Goal: Task Accomplishment & Management: Manage account settings

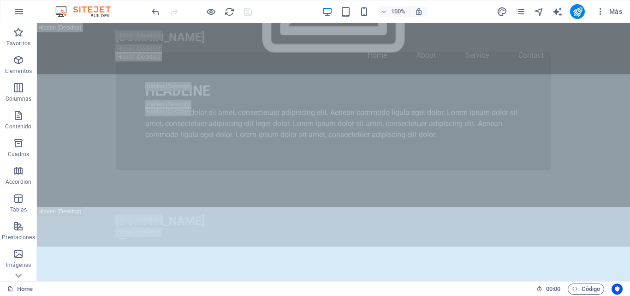
scroll to position [627, 0]
click at [578, 291] on span "Código" at bounding box center [586, 288] width 28 height 11
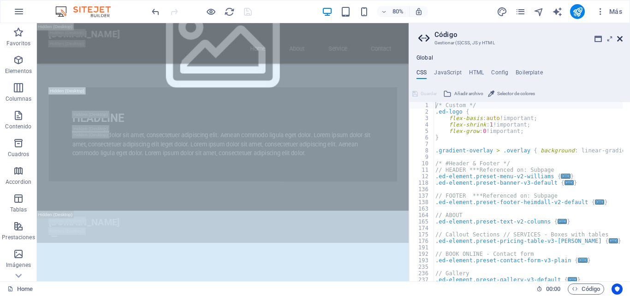
click at [622, 39] on icon at bounding box center [620, 38] width 6 height 7
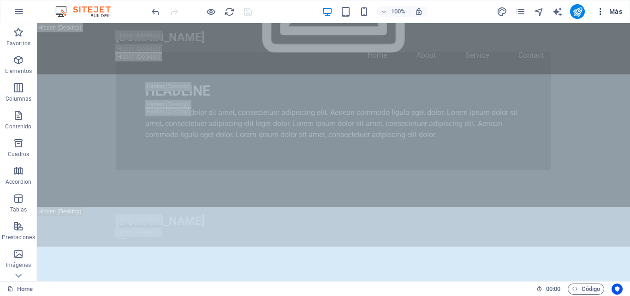
click at [619, 6] on button "Más" at bounding box center [609, 11] width 34 height 15
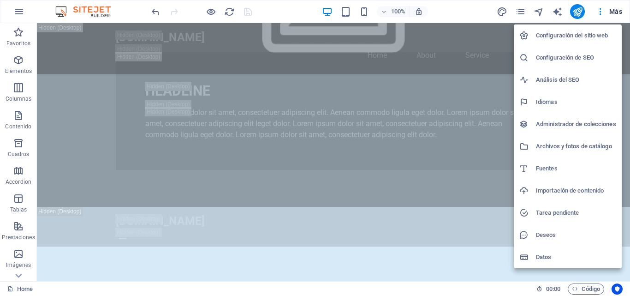
click at [537, 98] on h6 "Idiomas" at bounding box center [576, 101] width 80 height 11
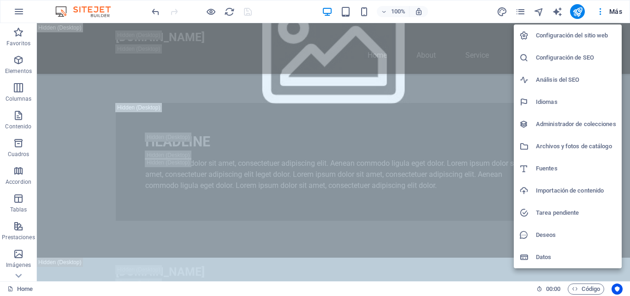
select select "73"
select select "44"
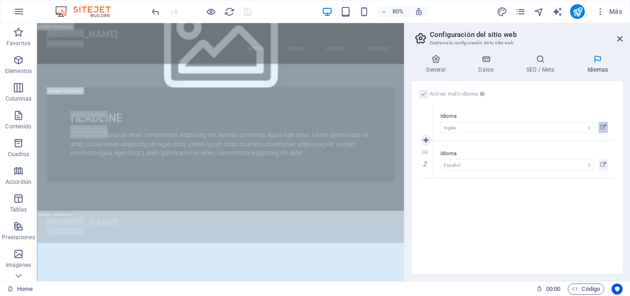
click at [604, 125] on icon at bounding box center [604, 127] width 6 height 11
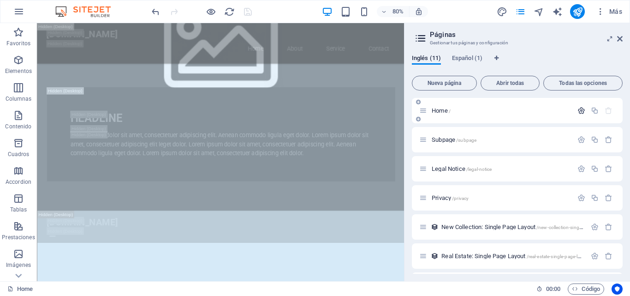
click at [578, 108] on icon "button" at bounding box center [582, 111] width 8 height 8
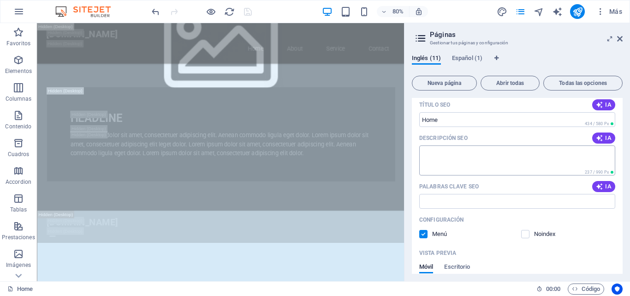
scroll to position [231, 0]
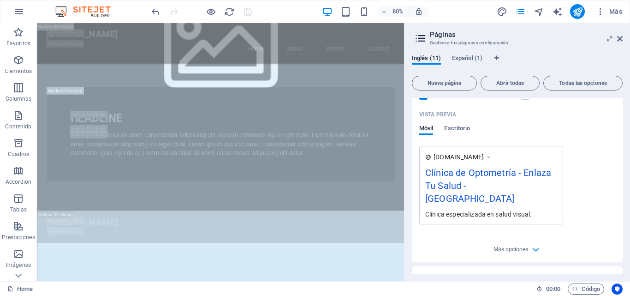
click at [497, 182] on div "Clínica de Optometría - Enlaza Tu Salud - [GEOGRAPHIC_DATA]" at bounding box center [491, 188] width 132 height 44
click at [494, 185] on div "Clínica de Optometría - Enlaza Tu Salud - [GEOGRAPHIC_DATA]" at bounding box center [491, 188] width 132 height 44
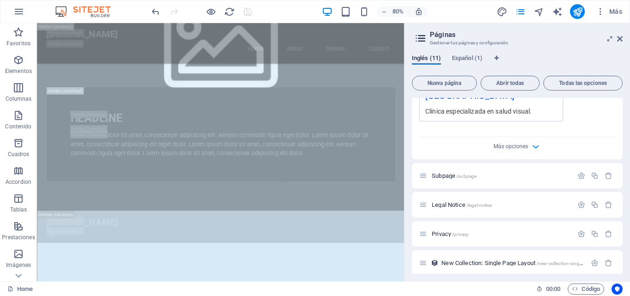
scroll to position [369, 0]
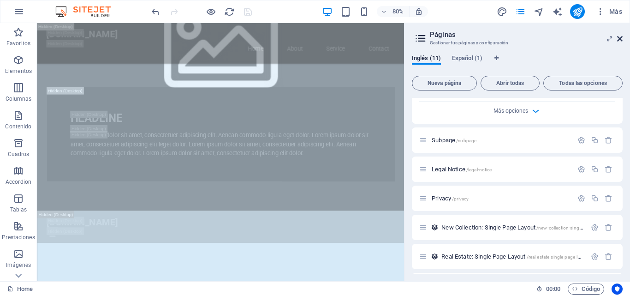
click at [622, 39] on icon at bounding box center [620, 38] width 6 height 7
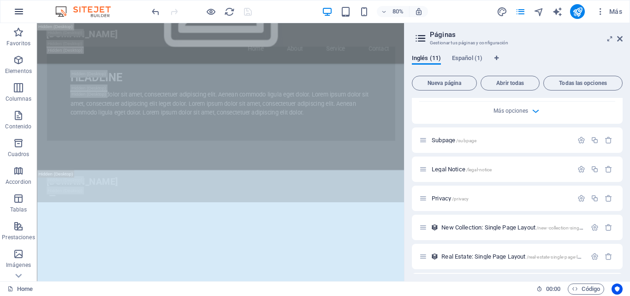
click at [18, 12] on icon "button" at bounding box center [18, 11] width 11 height 11
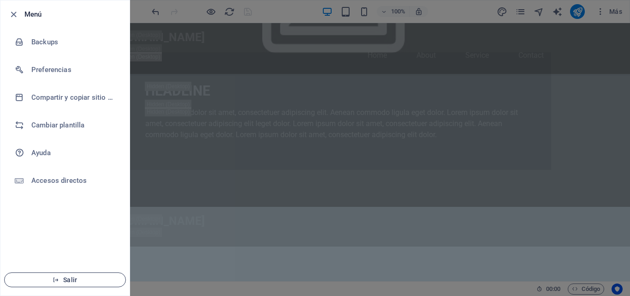
click at [76, 277] on span "Salir" at bounding box center [65, 279] width 106 height 7
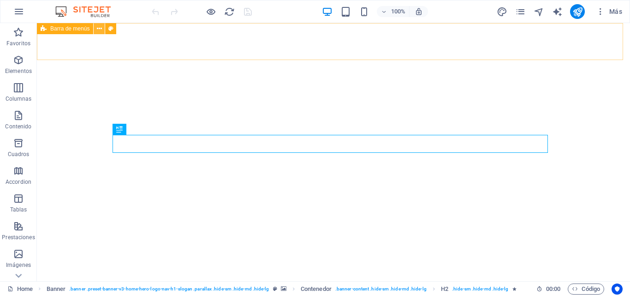
click at [98, 31] on icon at bounding box center [99, 29] width 5 height 10
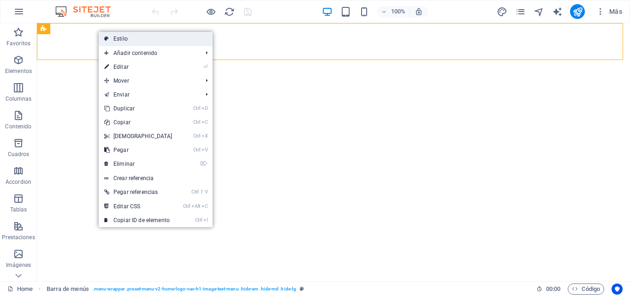
click at [120, 37] on link "Estilo" at bounding box center [156, 39] width 114 height 14
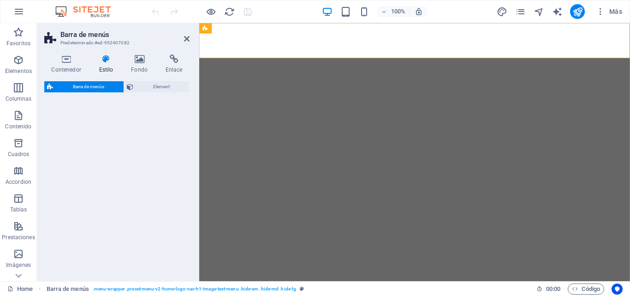
select select "rem"
select select "preset-menu-v2-home-logo-nav-h1-image-text-menu"
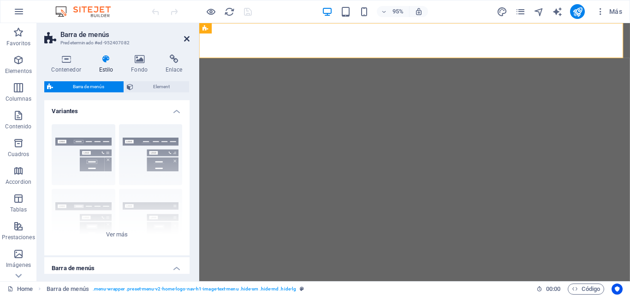
click at [187, 39] on icon at bounding box center [187, 38] width 6 height 7
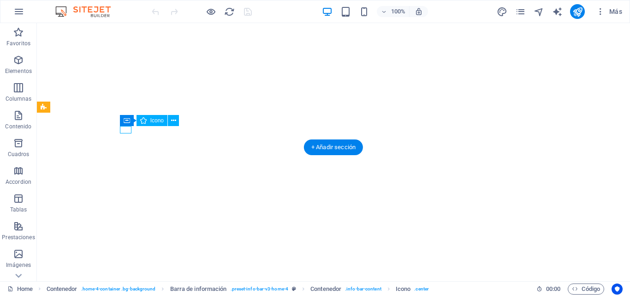
click at [152, 118] on div "H2 Banner Contenedor Banner Barra de menús H3 Logo Barra de menús Logo Banner C…" at bounding box center [333, 152] width 593 height 258
select select "xMinYMid"
select select "px"
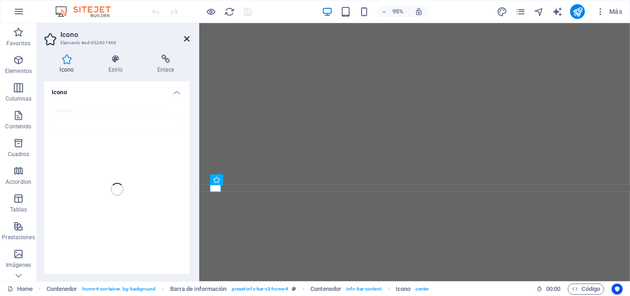
click at [187, 37] on icon at bounding box center [187, 38] width 6 height 7
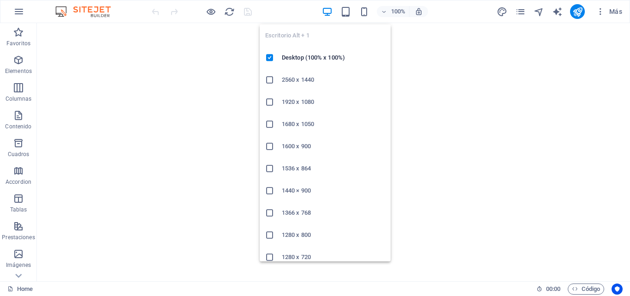
click at [325, 12] on icon "button" at bounding box center [327, 11] width 11 height 11
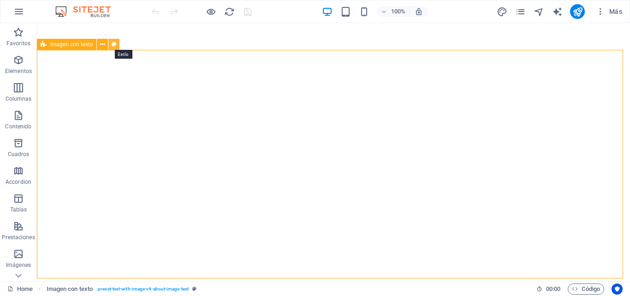
click at [110, 43] on button at bounding box center [113, 44] width 11 height 11
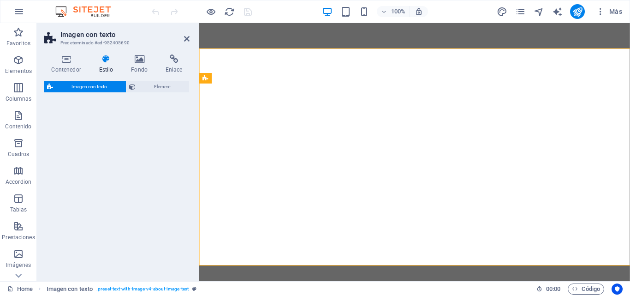
select select "rem"
select select "px"
select select "preset-text-with-image-v4-about-image-text"
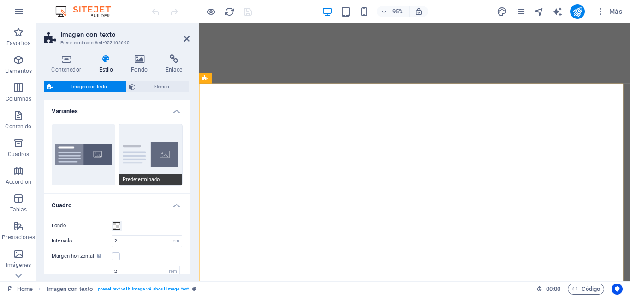
click at [141, 158] on button "Predeterminado" at bounding box center [151, 154] width 64 height 61
type input "0"
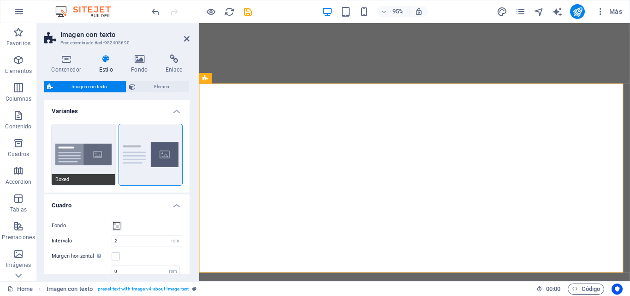
click at [94, 151] on button "Boxed" at bounding box center [84, 154] width 64 height 61
type input "0"
type input "2.5"
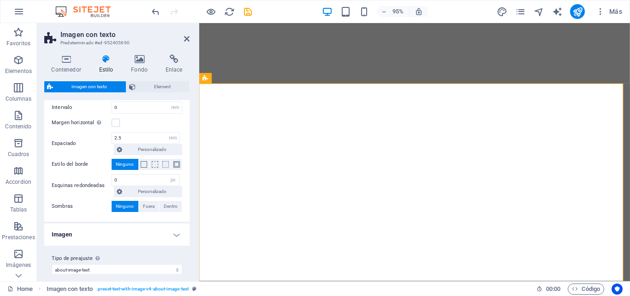
scroll to position [142, 0]
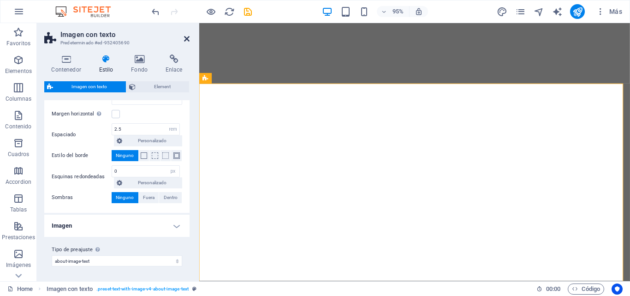
click at [188, 40] on icon at bounding box center [187, 38] width 6 height 7
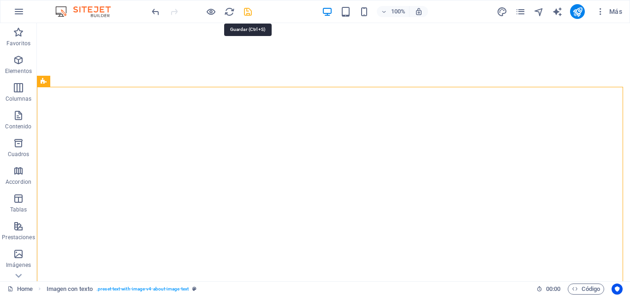
click at [246, 11] on icon "save" at bounding box center [248, 11] width 11 height 11
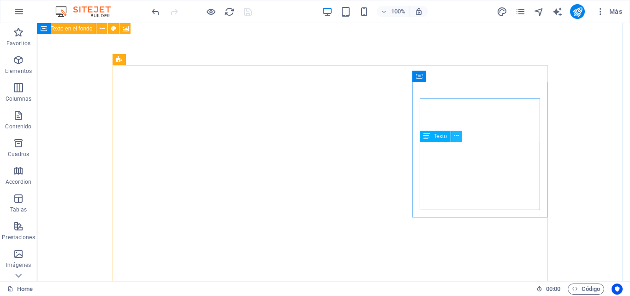
click at [456, 134] on icon at bounding box center [456, 136] width 5 height 10
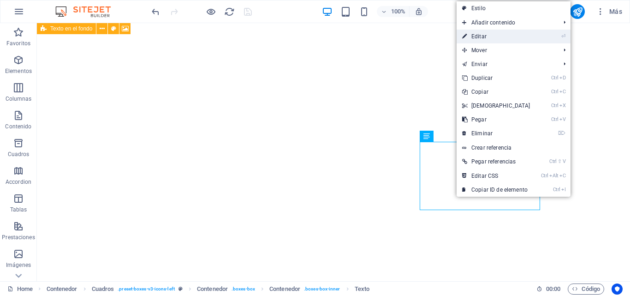
click at [490, 37] on link "⏎ Editar" at bounding box center [496, 37] width 79 height 14
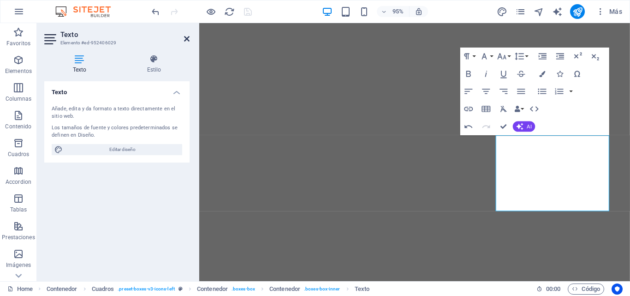
click at [185, 40] on icon at bounding box center [187, 38] width 6 height 7
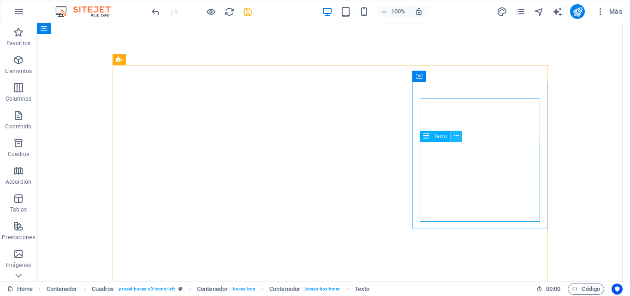
click at [457, 136] on icon at bounding box center [456, 136] width 5 height 10
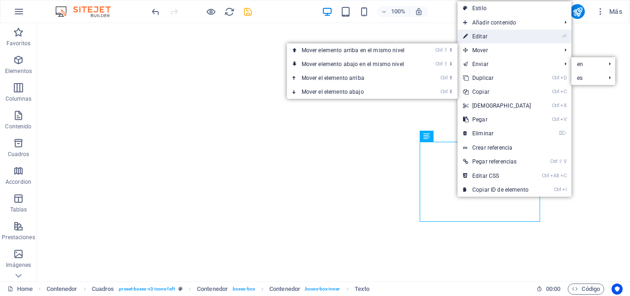
click at [483, 37] on link "⏎ Editar" at bounding box center [497, 37] width 79 height 14
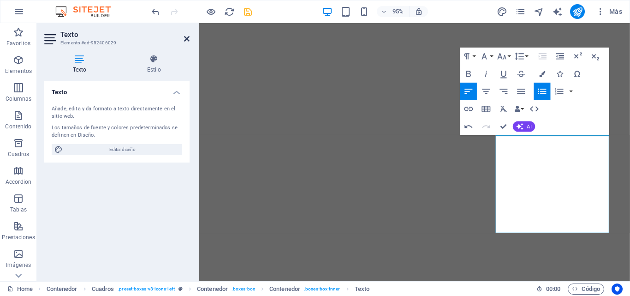
click at [187, 39] on icon at bounding box center [187, 38] width 6 height 7
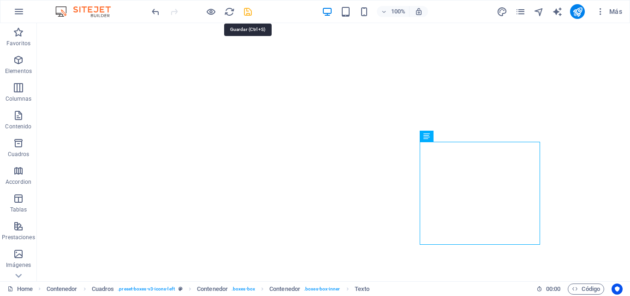
click at [249, 15] on icon "save" at bounding box center [248, 11] width 11 height 11
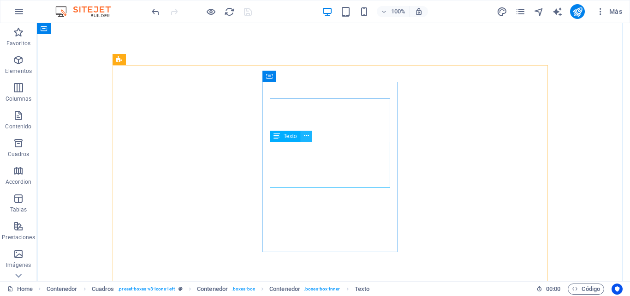
click at [306, 137] on icon at bounding box center [306, 136] width 5 height 10
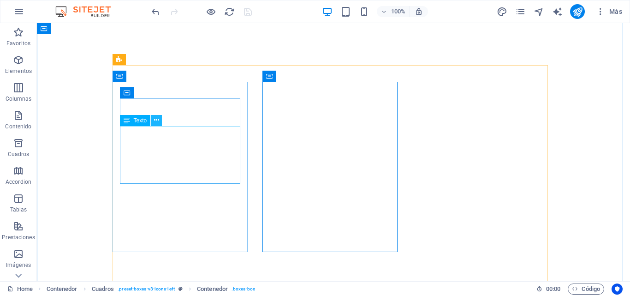
click at [158, 125] on icon at bounding box center [156, 120] width 5 height 10
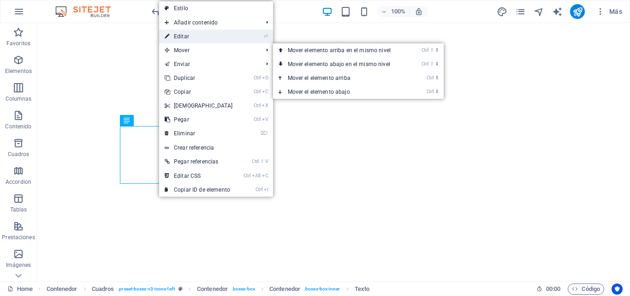
click at [176, 30] on link "⏎ Editar" at bounding box center [198, 37] width 79 height 14
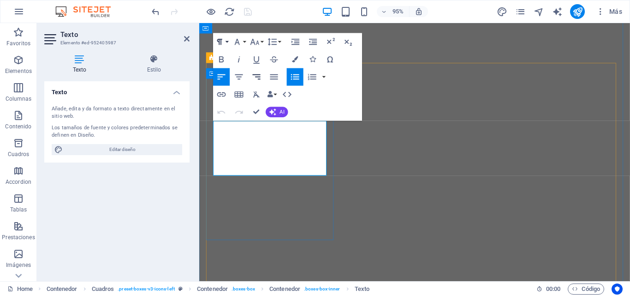
click at [222, 47] on icon "button" at bounding box center [220, 41] width 11 height 11
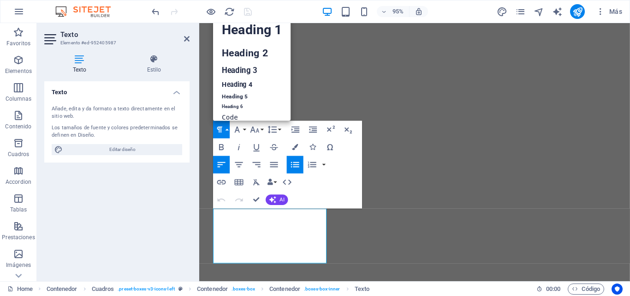
click at [222, 127] on icon "button" at bounding box center [220, 129] width 11 height 11
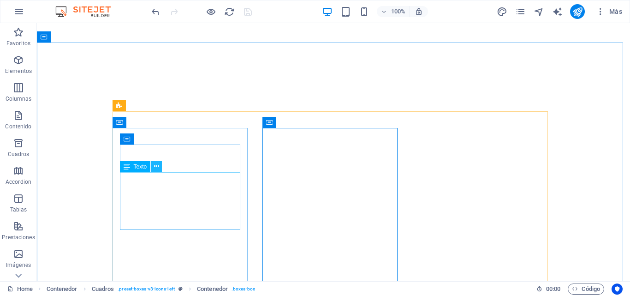
click at [157, 165] on icon at bounding box center [156, 166] width 5 height 10
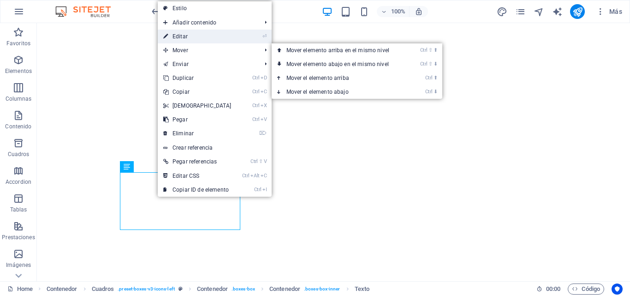
click at [188, 36] on link "⏎ Editar" at bounding box center [197, 37] width 79 height 14
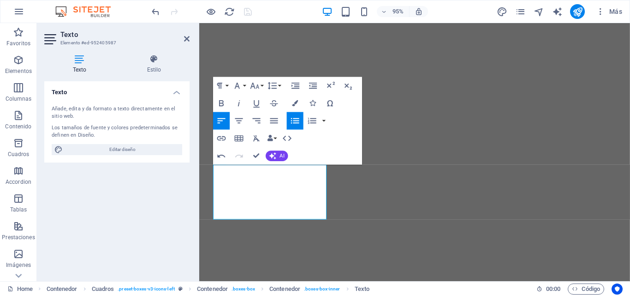
click at [183, 37] on h2 "Texto" at bounding box center [124, 34] width 129 height 8
click at [188, 39] on icon at bounding box center [187, 38] width 6 height 7
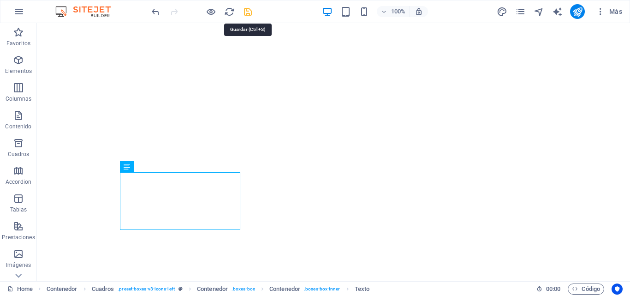
click at [250, 16] on icon "save" at bounding box center [248, 11] width 11 height 11
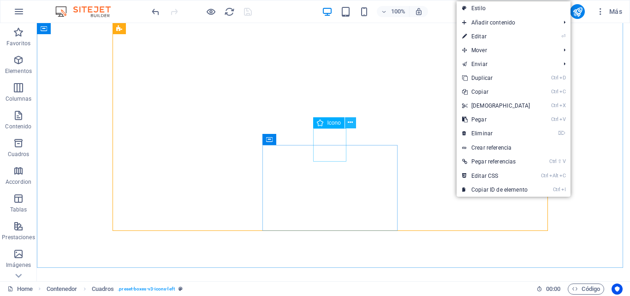
click at [349, 125] on icon at bounding box center [350, 123] width 5 height 10
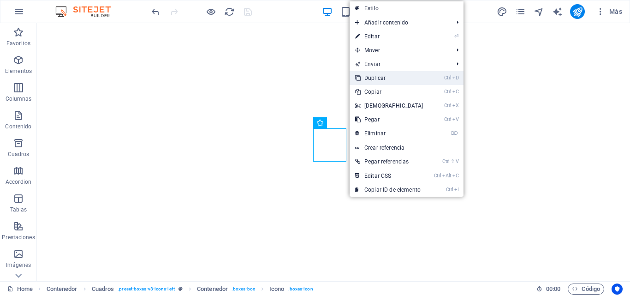
click at [379, 79] on link "Ctrl D Duplicar" at bounding box center [389, 78] width 79 height 14
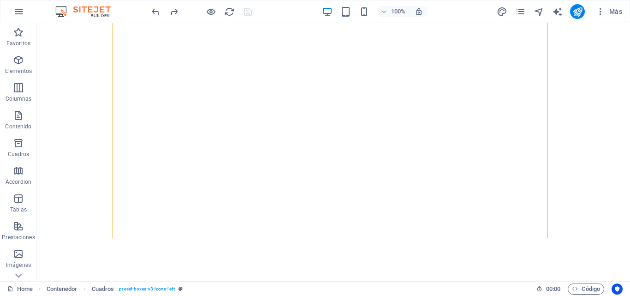
click at [251, 15] on div at bounding box center [201, 11] width 103 height 15
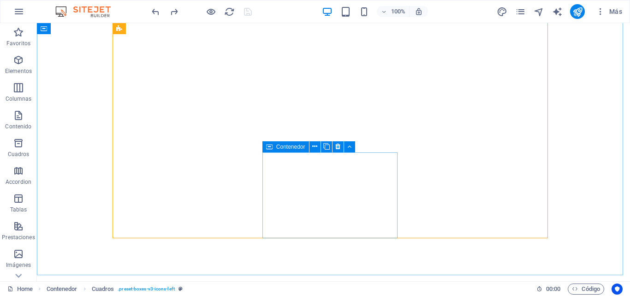
click at [271, 146] on icon at bounding box center [269, 146] width 6 height 11
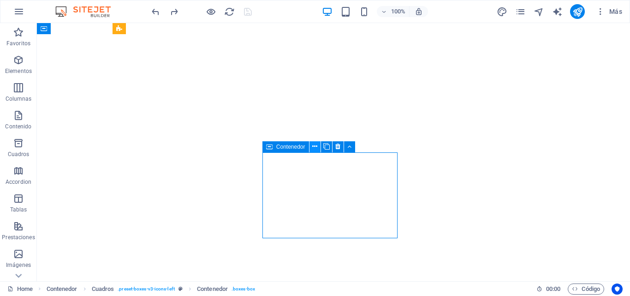
click at [317, 149] on icon at bounding box center [314, 147] width 5 height 10
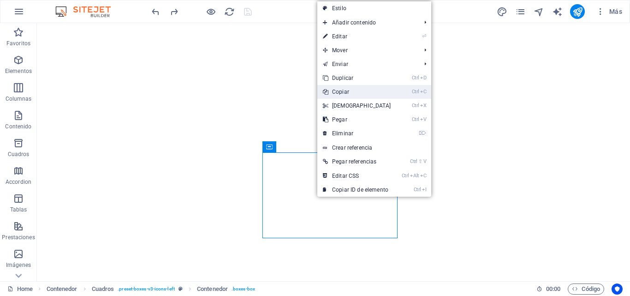
click at [345, 86] on link "Ctrl C Copiar" at bounding box center [356, 92] width 79 height 14
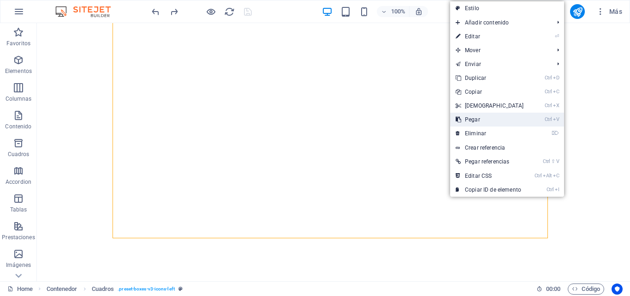
click at [478, 121] on link "Ctrl V Pegar" at bounding box center [489, 120] width 79 height 14
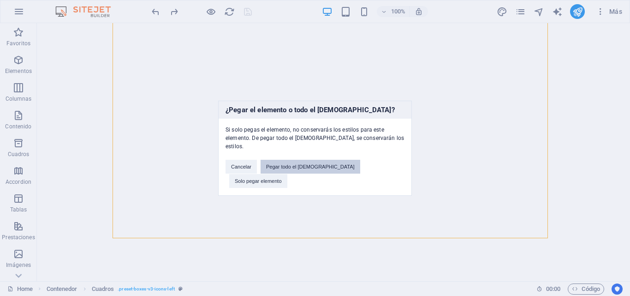
click at [325, 171] on button "Pegar todo el preajuste" at bounding box center [311, 167] width 100 height 14
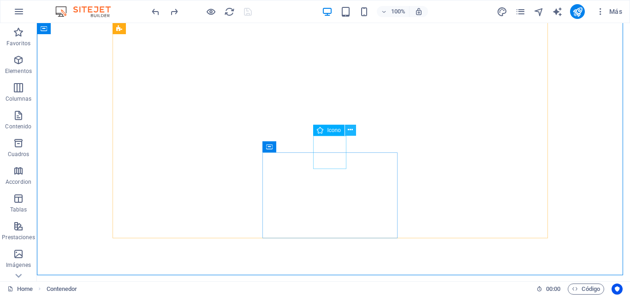
click at [348, 129] on icon at bounding box center [350, 130] width 5 height 10
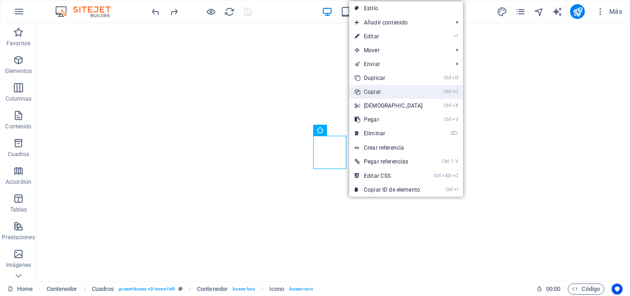
click at [376, 90] on link "Ctrl C Copiar" at bounding box center [388, 92] width 79 height 14
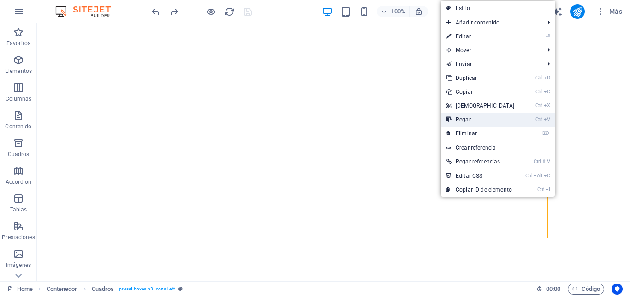
click at [466, 119] on link "Ctrl V Pegar" at bounding box center [480, 120] width 79 height 14
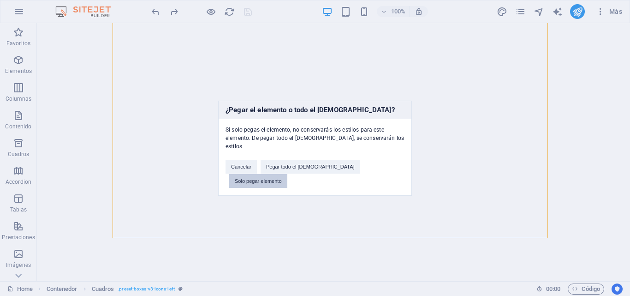
click at [287, 174] on button "Solo pegar elemento" at bounding box center [258, 181] width 58 height 14
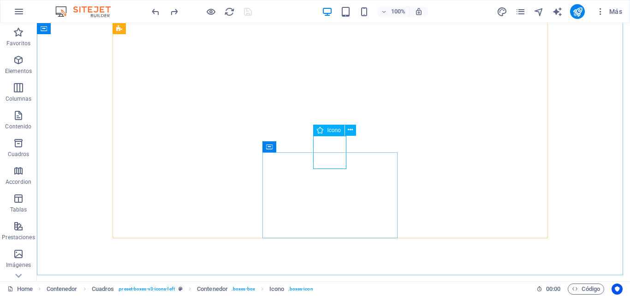
click at [329, 131] on span "Icono" at bounding box center [333, 130] width 13 height 6
click at [347, 130] on button at bounding box center [350, 130] width 11 height 11
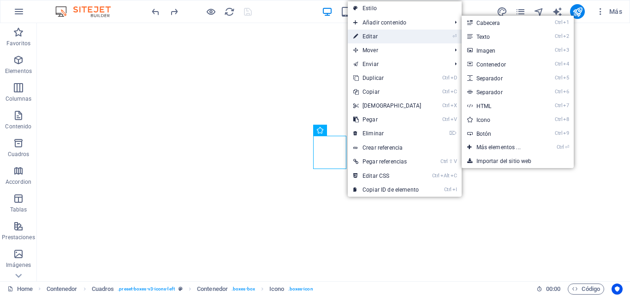
click at [377, 36] on link "⏎ Editar" at bounding box center [387, 37] width 79 height 14
select select "xMidYMid"
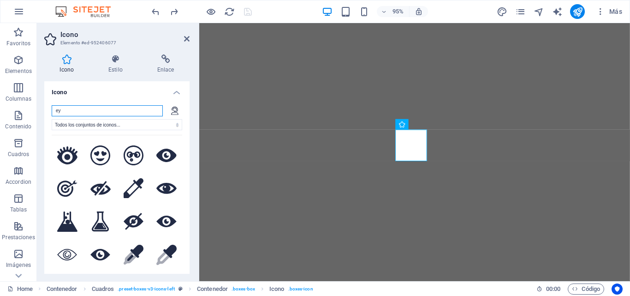
type input "e"
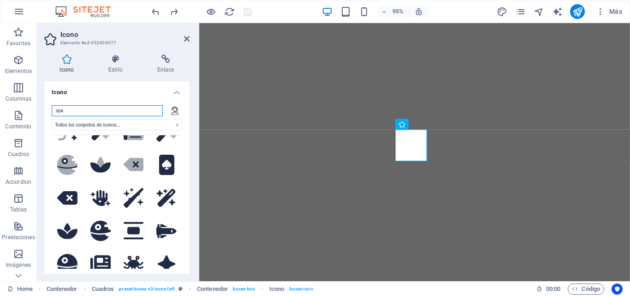
scroll to position [277, 0]
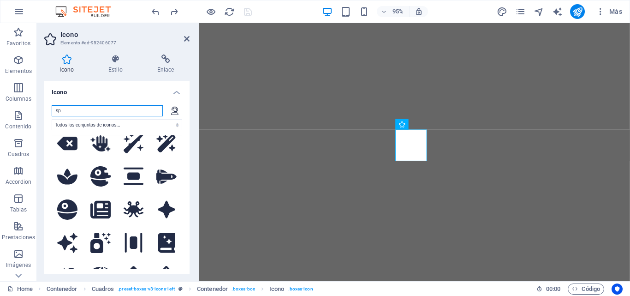
type input "s"
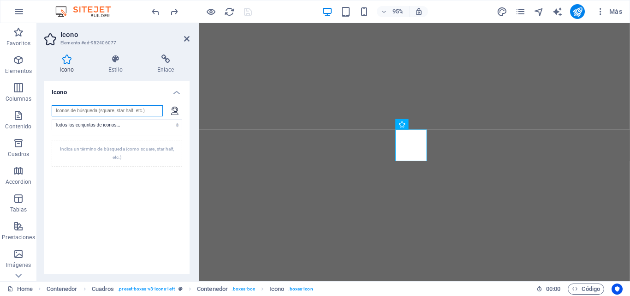
scroll to position [0, 0]
paste input "salus per aquam"
type input "salus"
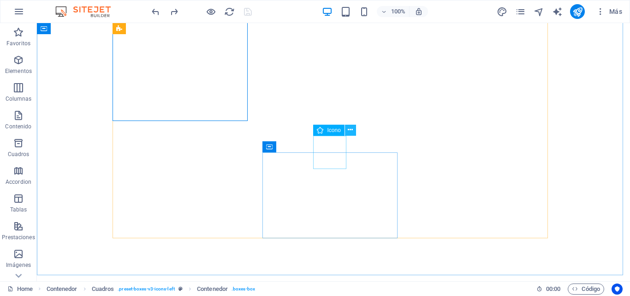
click at [352, 129] on icon at bounding box center [350, 130] width 5 height 10
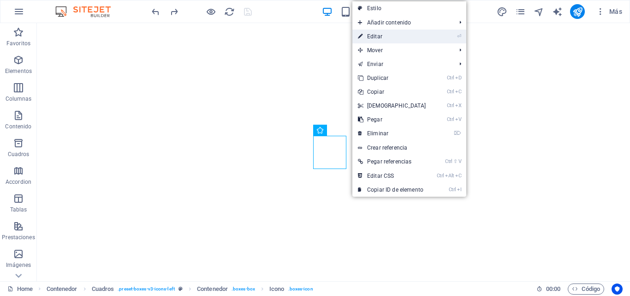
click at [377, 39] on link "⏎ Editar" at bounding box center [392, 37] width 79 height 14
select select "xMidYMid"
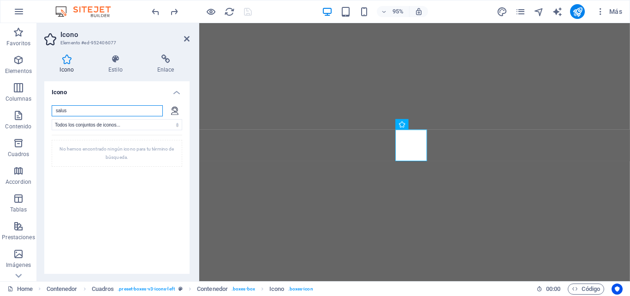
drag, startPoint x: 82, startPoint y: 113, endPoint x: 41, endPoint y: 115, distance: 40.6
click at [41, 115] on div "Icono Estilo Enlace Icono salus Todos los conjuntos de iconos... IcoFont Ionico…" at bounding box center [117, 164] width 160 height 234
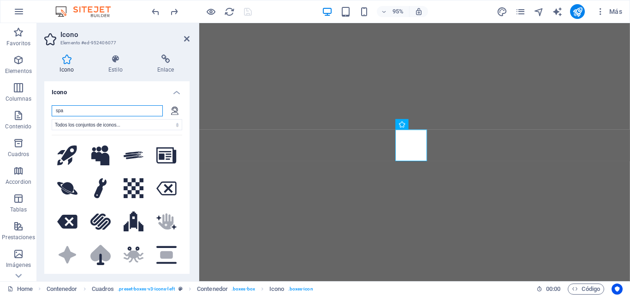
drag, startPoint x: 76, startPoint y: 111, endPoint x: 49, endPoint y: 119, distance: 28.0
click at [49, 119] on div "spa Todos los conjuntos de iconos... IcoFont Ionicons FontAwesome Brands FontAw…" at bounding box center [116, 189] width 145 height 183
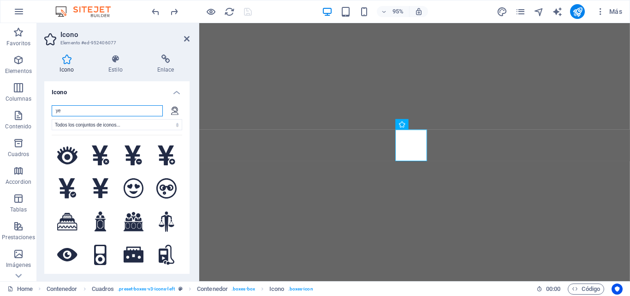
type input "y"
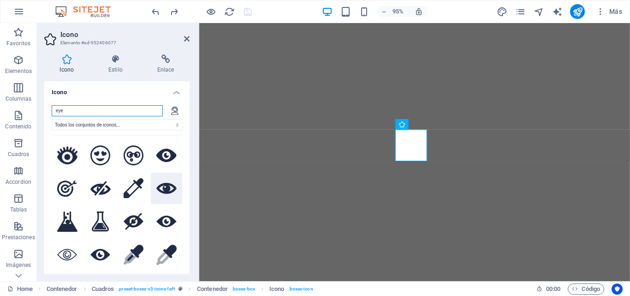
type input "eye"
click at [158, 190] on icon at bounding box center [166, 188] width 20 height 11
click at [187, 39] on icon at bounding box center [187, 38] width 6 height 7
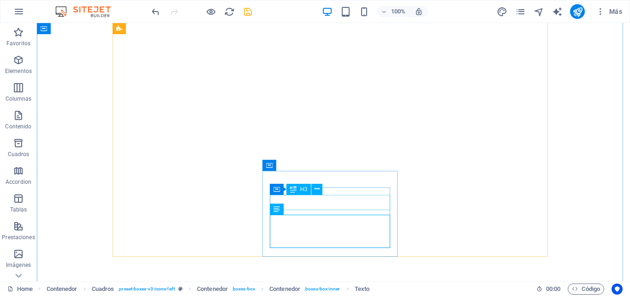
click at [309, 194] on div "H3" at bounding box center [299, 189] width 24 height 11
click at [319, 191] on icon at bounding box center [317, 189] width 5 height 10
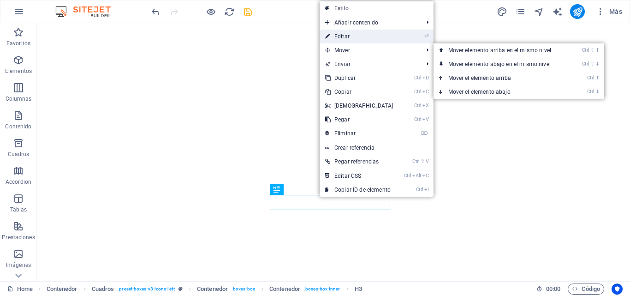
click at [347, 41] on link "⏎ Editar" at bounding box center [359, 37] width 79 height 14
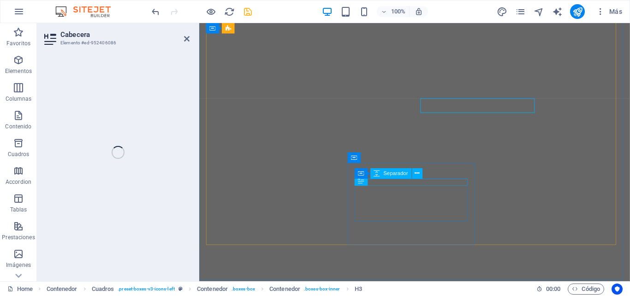
click at [250, 15] on icon "save" at bounding box center [248, 11] width 11 height 11
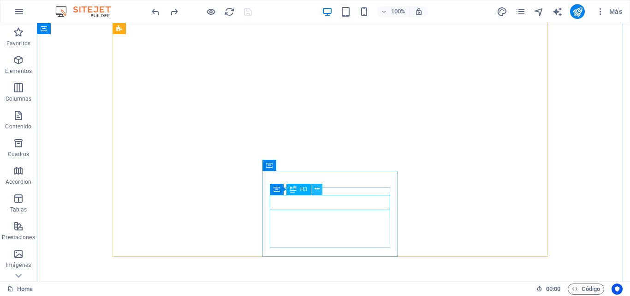
click at [318, 191] on icon at bounding box center [317, 189] width 5 height 10
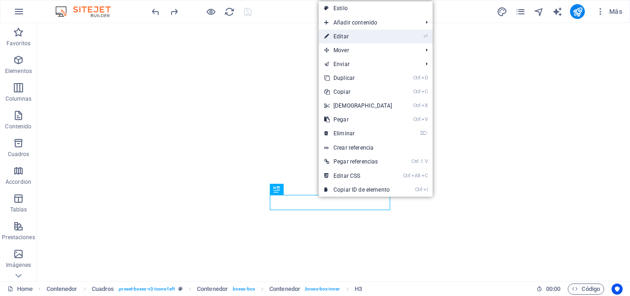
click at [347, 36] on link "⏎ Editar" at bounding box center [358, 37] width 79 height 14
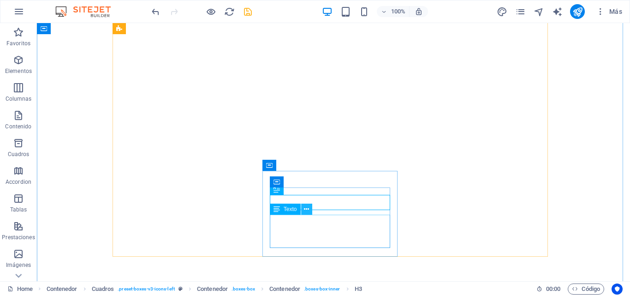
click at [308, 209] on icon at bounding box center [306, 209] width 5 height 10
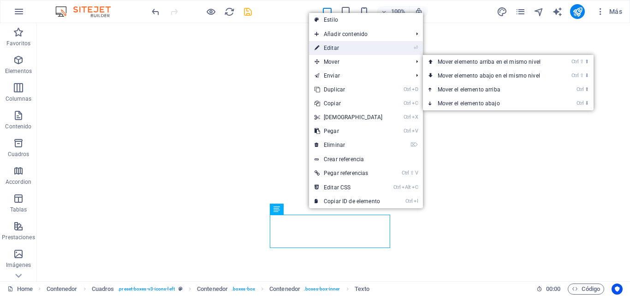
click at [341, 49] on link "⏎ Editar" at bounding box center [348, 48] width 79 height 14
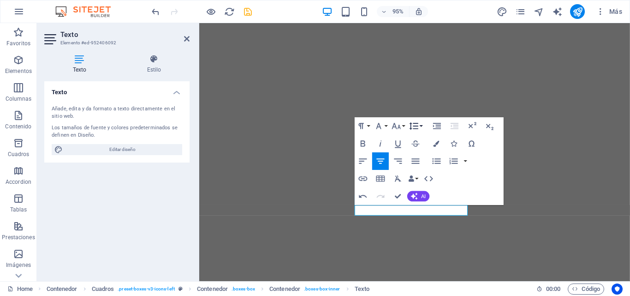
click at [422, 127] on button "Line Height" at bounding box center [415, 126] width 17 height 18
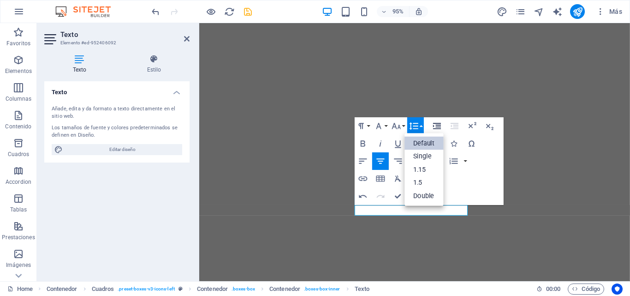
click at [439, 126] on icon "button" at bounding box center [437, 126] width 11 height 11
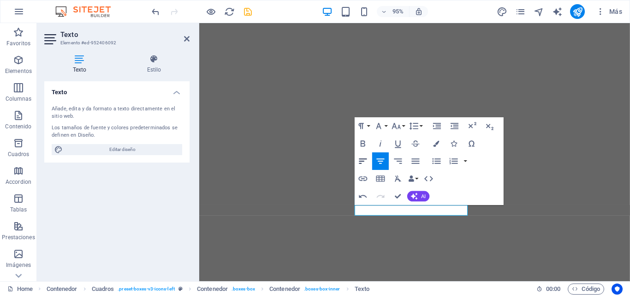
click at [364, 163] on icon "button" at bounding box center [363, 161] width 11 height 11
click at [466, 163] on button "button" at bounding box center [465, 161] width 7 height 18
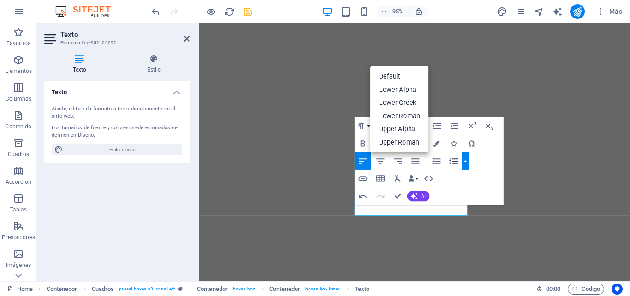
click at [466, 163] on button "button" at bounding box center [465, 161] width 7 height 18
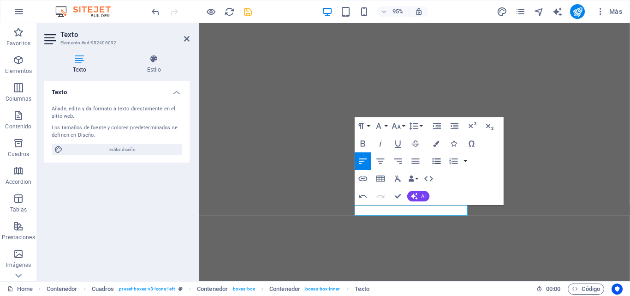
click at [437, 161] on icon "button" at bounding box center [437, 161] width 8 height 6
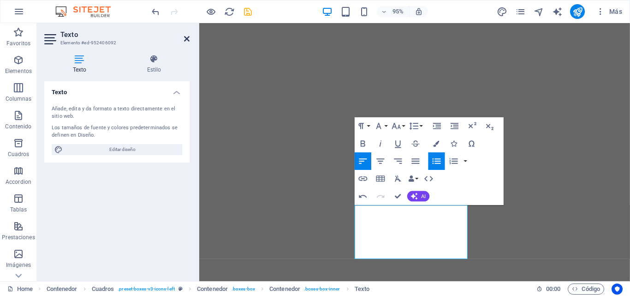
click at [186, 41] on icon at bounding box center [187, 38] width 6 height 7
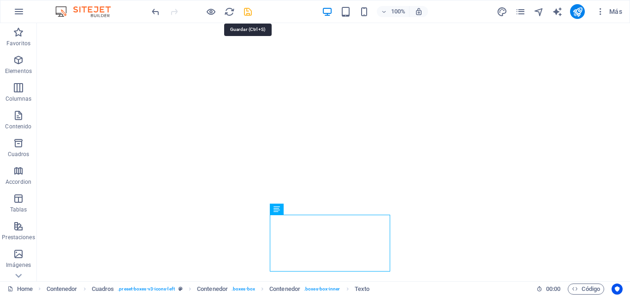
click at [250, 10] on icon "save" at bounding box center [248, 11] width 11 height 11
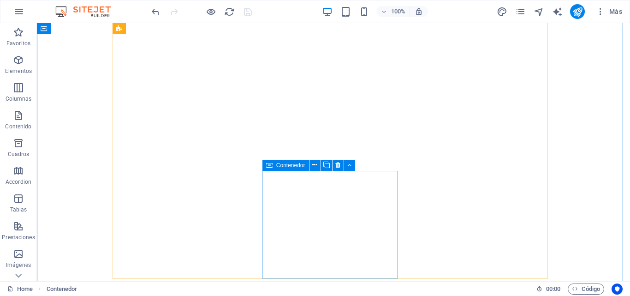
click at [270, 165] on icon at bounding box center [269, 165] width 6 height 11
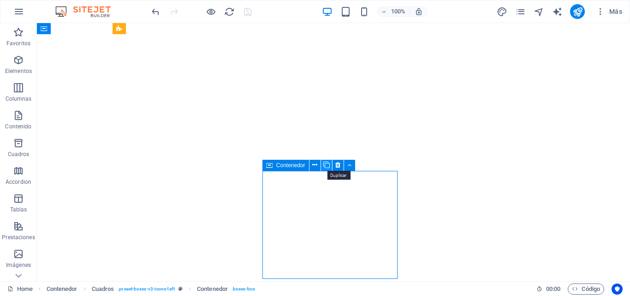
click at [325, 164] on icon at bounding box center [326, 165] width 6 height 10
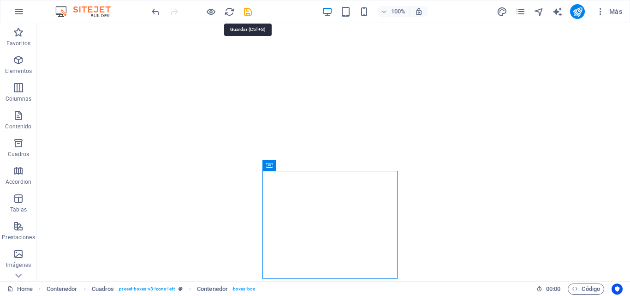
click at [249, 12] on icon "save" at bounding box center [248, 11] width 11 height 11
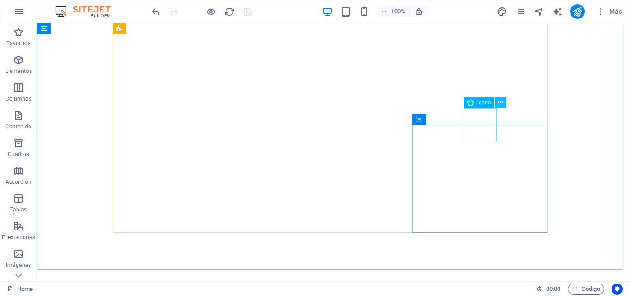
click at [498, 101] on icon at bounding box center [500, 102] width 5 height 10
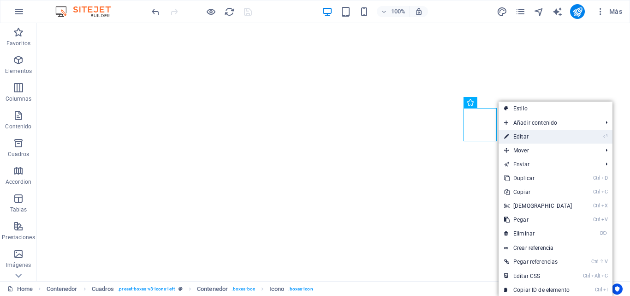
click at [527, 136] on link "⏎ Editar" at bounding box center [538, 137] width 79 height 14
select select "xMidYMid"
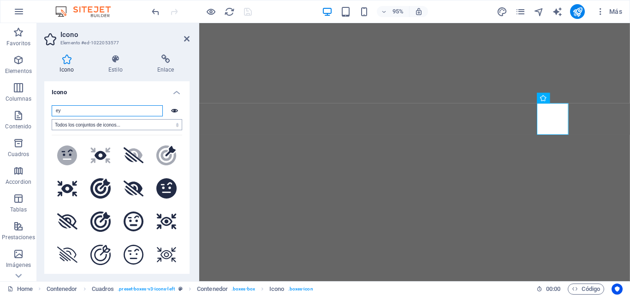
type input "e"
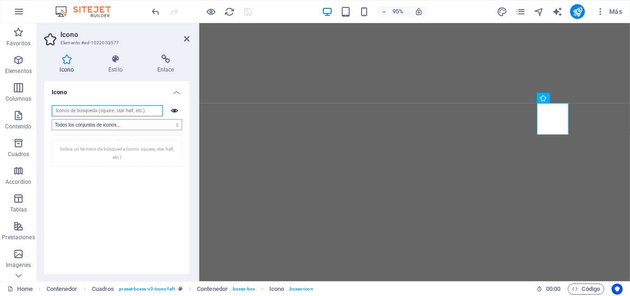
type input "g"
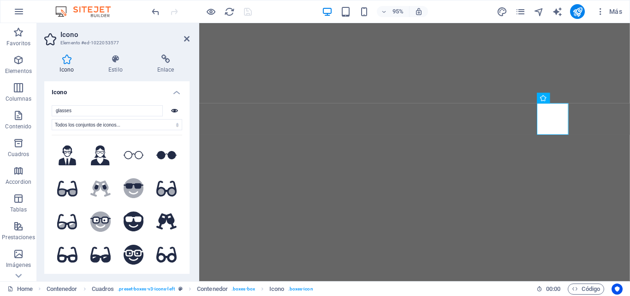
select select "xMidYMid"
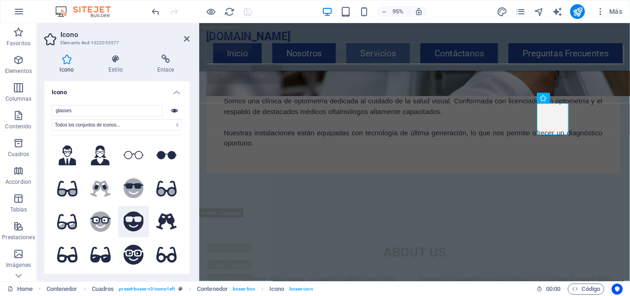
type input "glasses"
click at [135, 226] on icon at bounding box center [134, 221] width 20 height 20
click at [131, 188] on icon at bounding box center [134, 188] width 20 height 20
click at [132, 214] on icon at bounding box center [134, 221] width 20 height 20
click at [102, 217] on icon ".fa-secondary{opacity:.4}" at bounding box center [100, 221] width 20 height 20
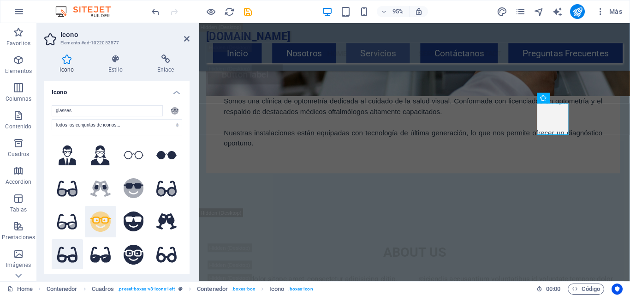
click at [70, 253] on icon at bounding box center [67, 255] width 20 height 16
click at [69, 186] on icon ".fa-secondary{opacity:.4}" at bounding box center [67, 188] width 20 height 18
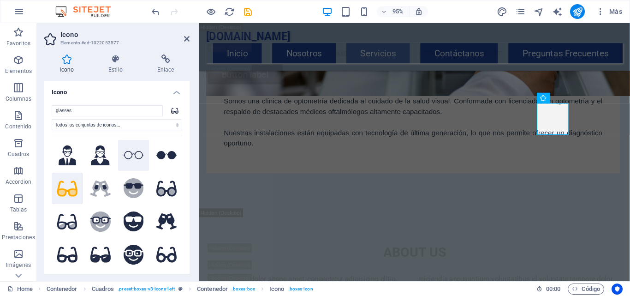
click at [143, 156] on button at bounding box center [133, 155] width 31 height 31
click at [157, 155] on icon at bounding box center [166, 155] width 20 height 8
click at [135, 155] on icon at bounding box center [134, 155] width 20 height 8
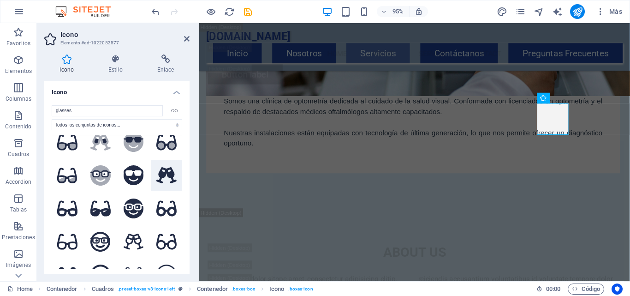
scroll to position [92, 0]
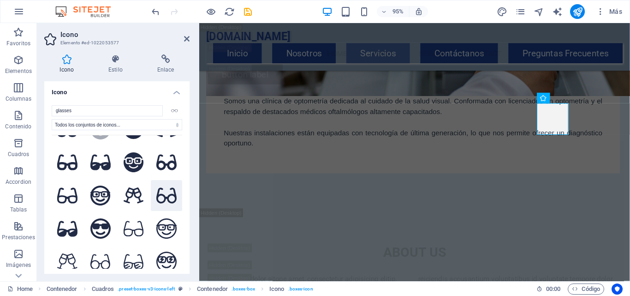
click at [164, 198] on icon at bounding box center [166, 195] width 20 height 18
click at [72, 196] on icon at bounding box center [67, 195] width 20 height 18
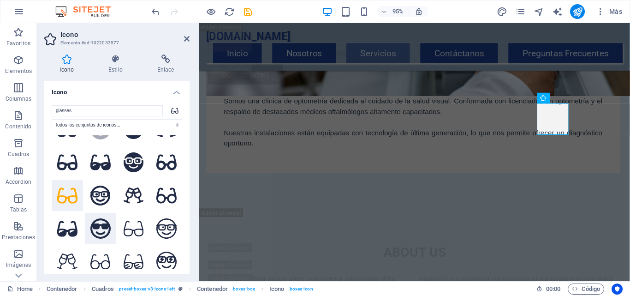
click at [105, 227] on icon at bounding box center [100, 228] width 20 height 20
click at [129, 261] on icon at bounding box center [134, 262] width 20 height 16
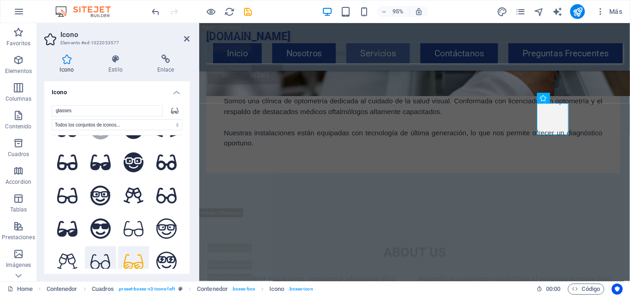
click at [97, 253] on icon at bounding box center [100, 262] width 20 height 18
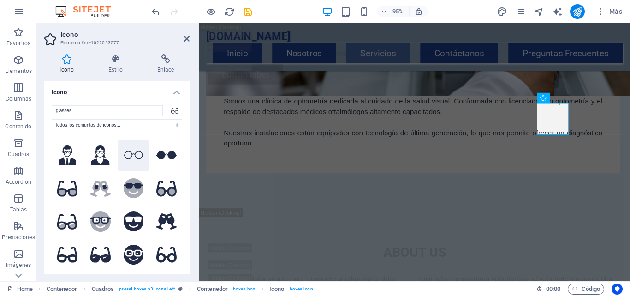
click at [141, 148] on button at bounding box center [133, 155] width 31 height 31
click at [110, 154] on button at bounding box center [100, 155] width 31 height 31
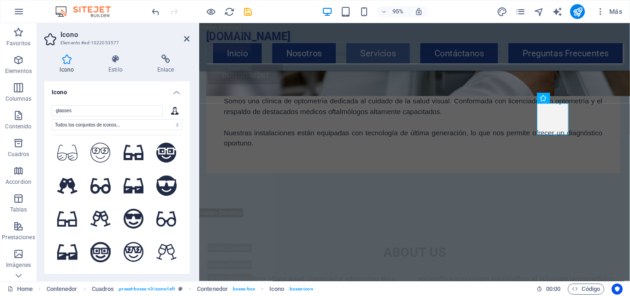
scroll to position [323, 0]
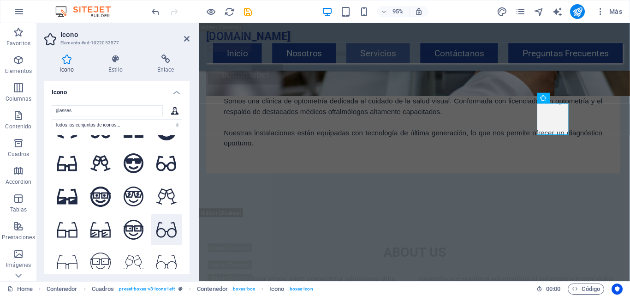
click at [162, 221] on icon at bounding box center [166, 230] width 20 height 18
click at [136, 220] on icon at bounding box center [134, 230] width 20 height 20
click at [130, 186] on icon at bounding box center [134, 196] width 20 height 20
click at [76, 221] on icon at bounding box center [67, 229] width 20 height 16
click at [157, 221] on icon at bounding box center [166, 230] width 20 height 18
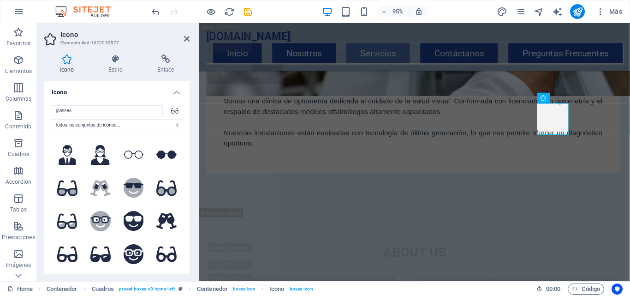
scroll to position [0, 0]
click at [136, 156] on icon at bounding box center [134, 155] width 20 height 8
click at [165, 154] on icon at bounding box center [166, 155] width 20 height 8
click at [124, 155] on icon at bounding box center [134, 155] width 20 height 8
click at [57, 188] on icon ".fa-secondary{opacity:.4}" at bounding box center [67, 188] width 20 height 18
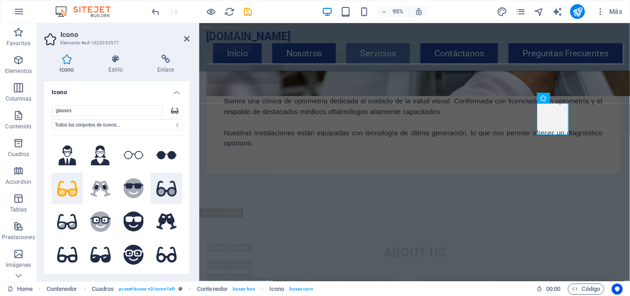
click at [171, 193] on icon at bounding box center [166, 188] width 20 height 16
click at [68, 221] on icon at bounding box center [67, 222] width 20 height 16
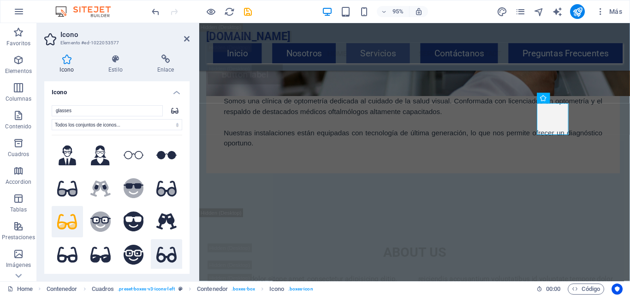
click at [171, 245] on icon at bounding box center [166, 254] width 20 height 18
click at [73, 246] on icon at bounding box center [67, 254] width 20 height 18
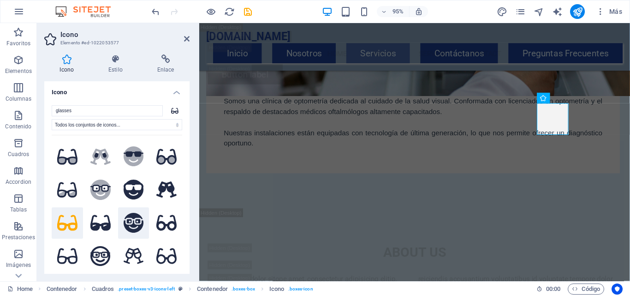
scroll to position [92, 0]
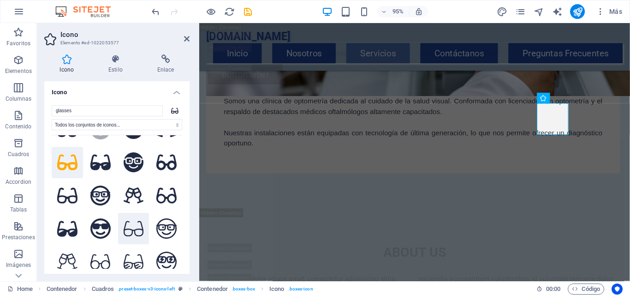
click at [134, 227] on icon at bounding box center [134, 229] width 20 height 18
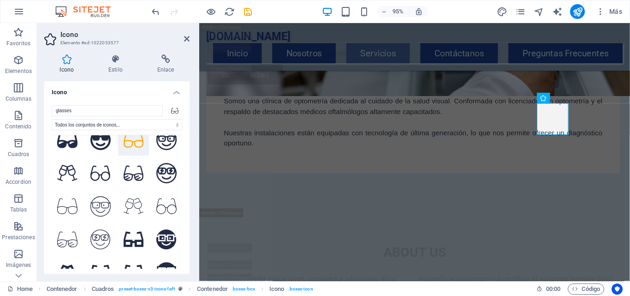
scroll to position [185, 0]
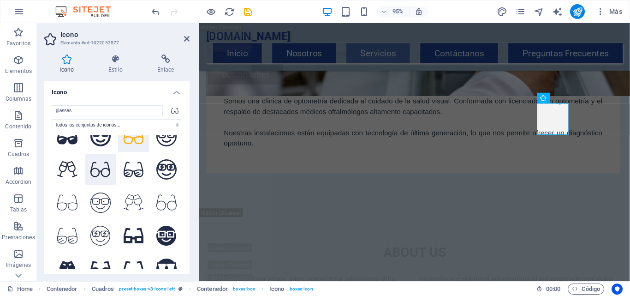
click at [99, 162] on icon at bounding box center [100, 170] width 20 height 18
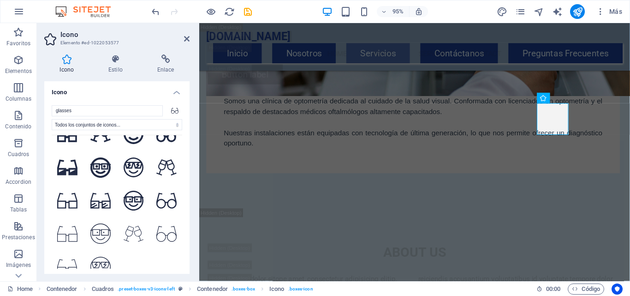
scroll to position [92, 0]
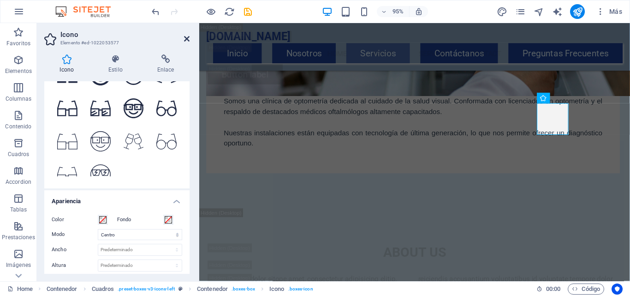
click at [187, 41] on icon at bounding box center [187, 38] width 6 height 7
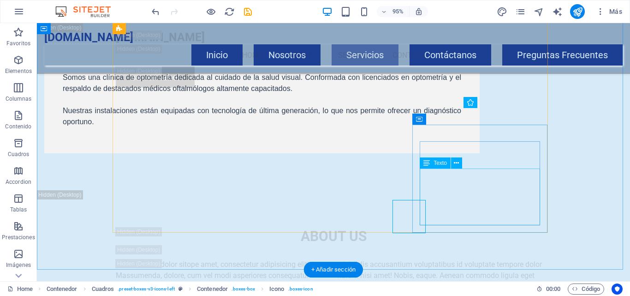
scroll to position [3402, 0]
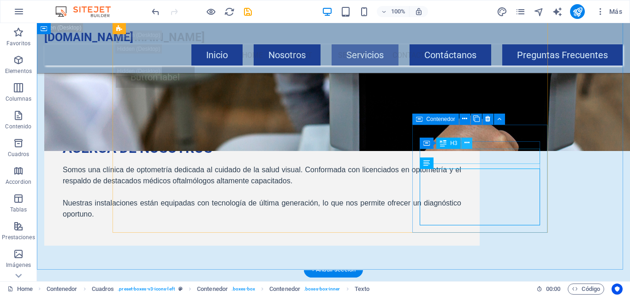
click at [466, 145] on icon at bounding box center [467, 143] width 5 height 10
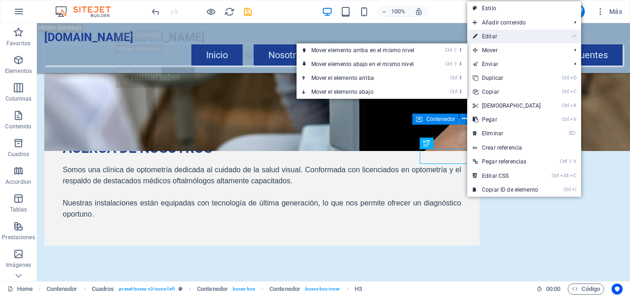
click at [492, 37] on link "⏎ Editar" at bounding box center [506, 37] width 79 height 14
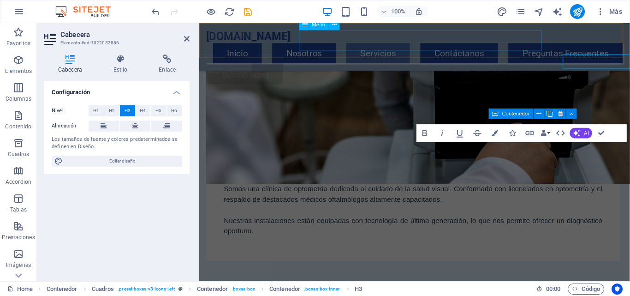
scroll to position [3494, 0]
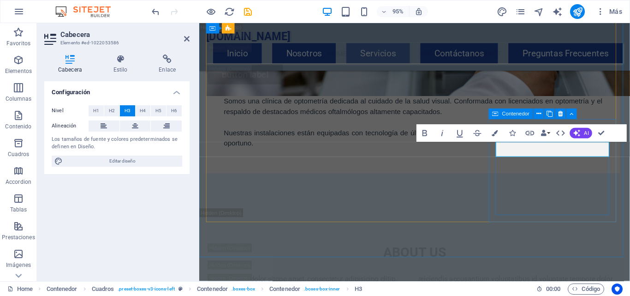
click at [532, 157] on icon at bounding box center [531, 155] width 5 height 9
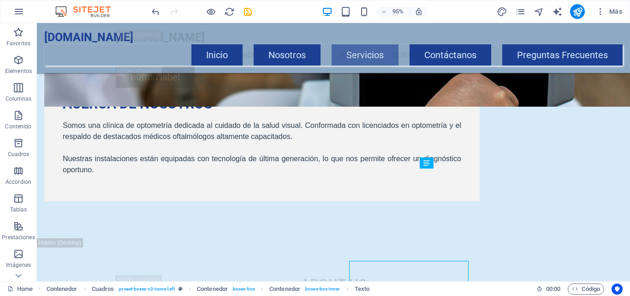
click at [442, 44] on nav "Home About Service Contact" at bounding box center [334, 55] width 436 height 22
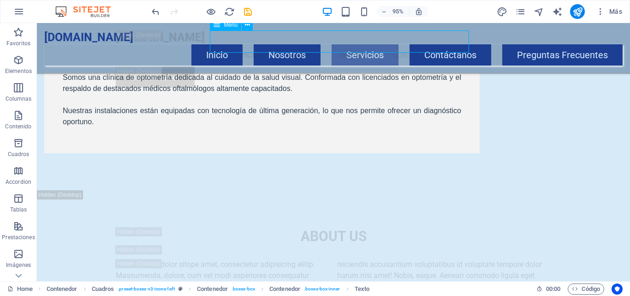
scroll to position [3402, 0]
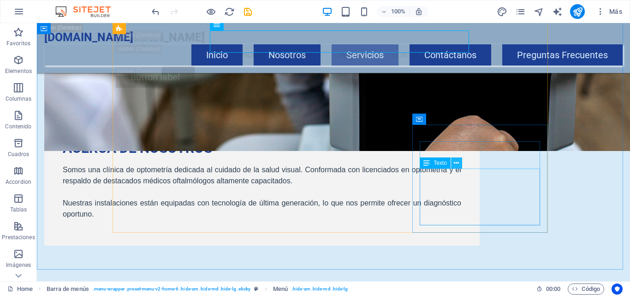
click at [453, 162] on button at bounding box center [456, 162] width 11 height 11
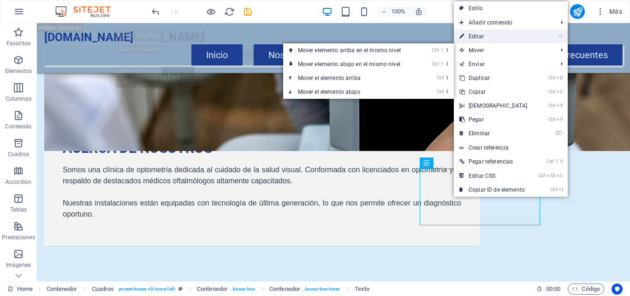
click at [477, 37] on link "⏎ Editar" at bounding box center [493, 37] width 79 height 14
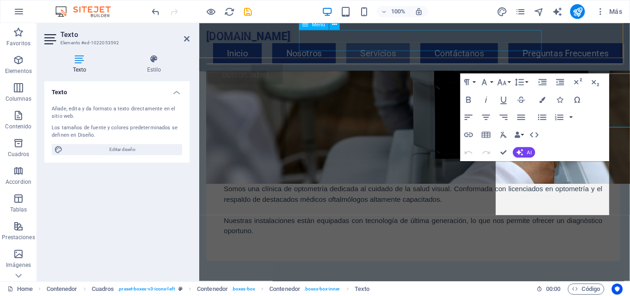
scroll to position [3494, 0]
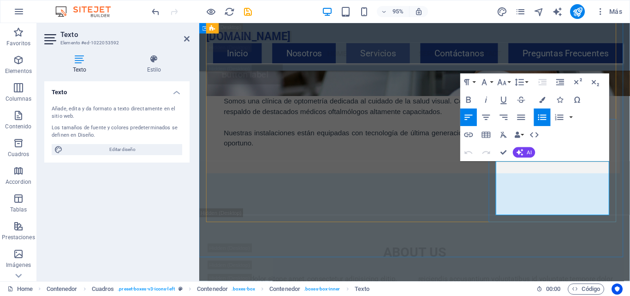
drag, startPoint x: 597, startPoint y: 176, endPoint x: 529, endPoint y: 179, distance: 67.9
drag, startPoint x: 580, startPoint y: 218, endPoint x: 529, endPoint y: 177, distance: 65.3
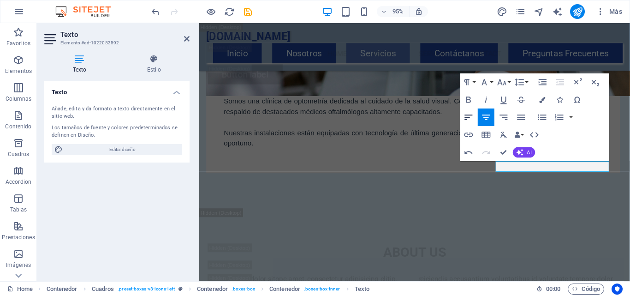
click at [468, 117] on icon "button" at bounding box center [469, 116] width 8 height 5
click at [545, 118] on icon "button" at bounding box center [543, 117] width 11 height 11
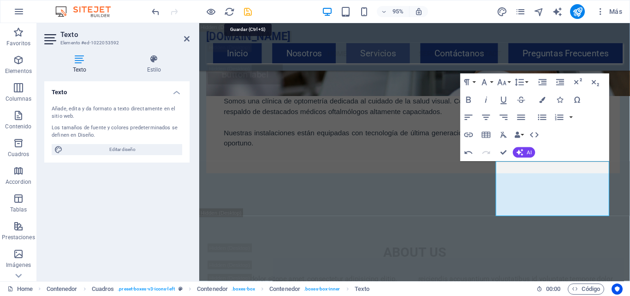
drag, startPoint x: 249, startPoint y: 12, endPoint x: 150, endPoint y: 16, distance: 99.3
click at [249, 12] on icon "save" at bounding box center [248, 11] width 11 height 11
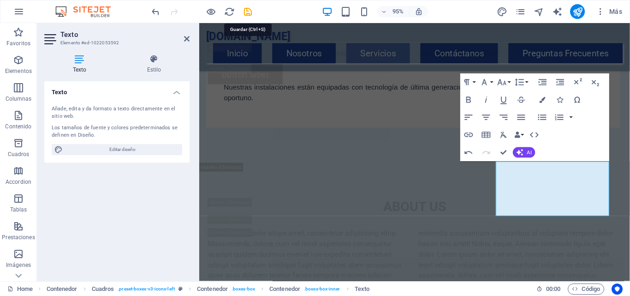
checkbox input "false"
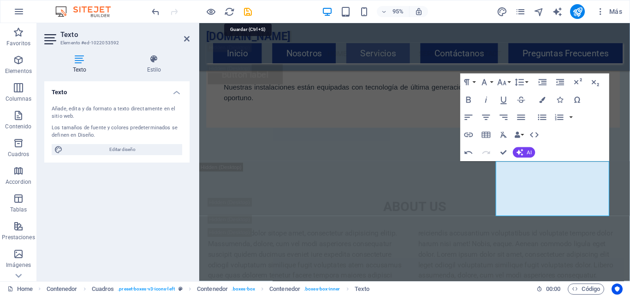
checkbox input "false"
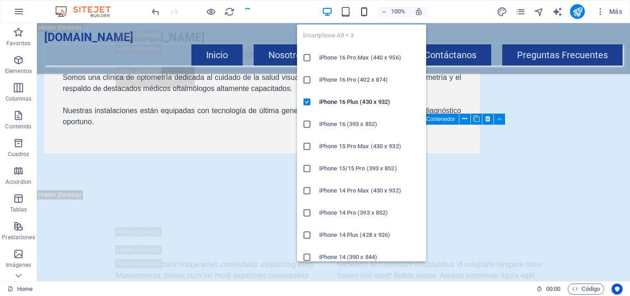
scroll to position [3402, 0]
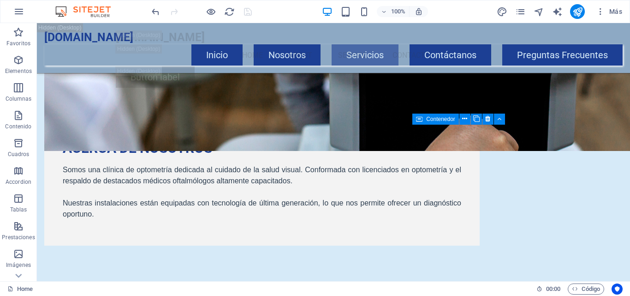
click at [496, 15] on div "100% Más" at bounding box center [388, 11] width 476 height 15
click at [501, 16] on icon "design" at bounding box center [502, 11] width 11 height 11
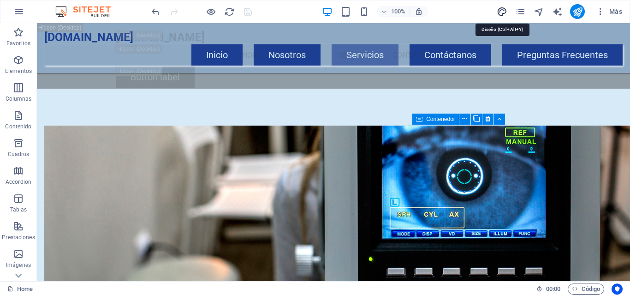
select select "400"
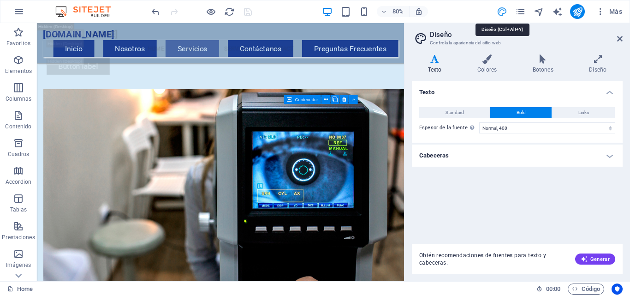
scroll to position [3634, 0]
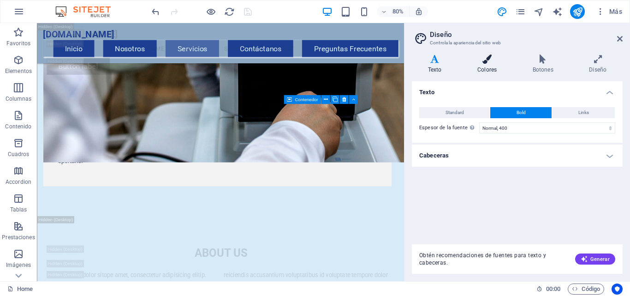
click at [485, 62] on icon at bounding box center [487, 58] width 52 height 9
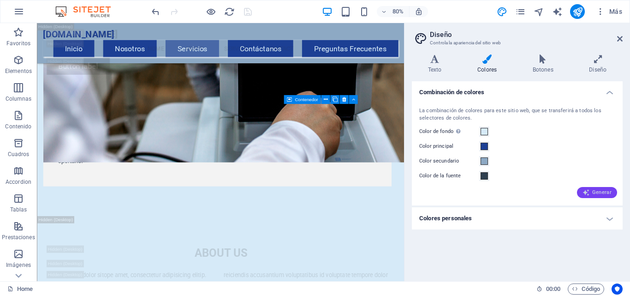
click at [592, 191] on span "Generar" at bounding box center [597, 192] width 29 height 7
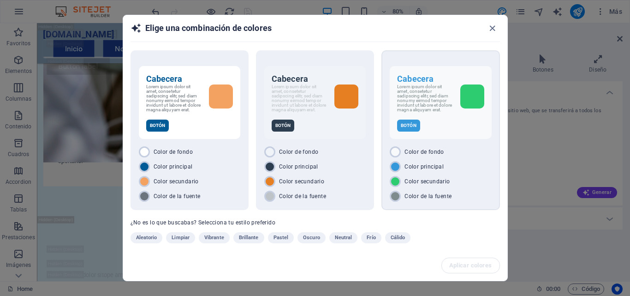
click at [464, 105] on div at bounding box center [472, 96] width 24 height 24
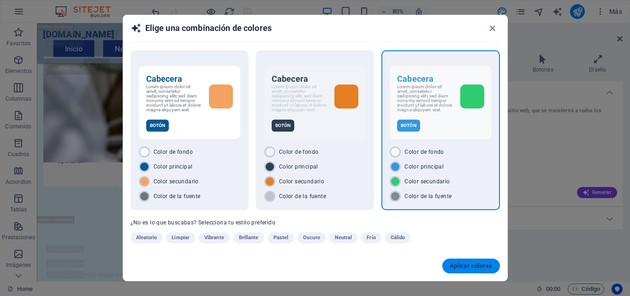
click at [478, 264] on span "Aplicar colores" at bounding box center [471, 265] width 43 height 7
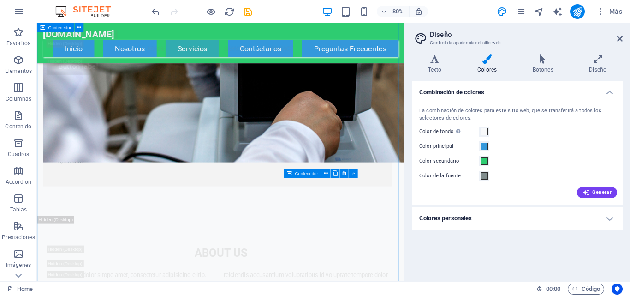
scroll to position [3403, 0]
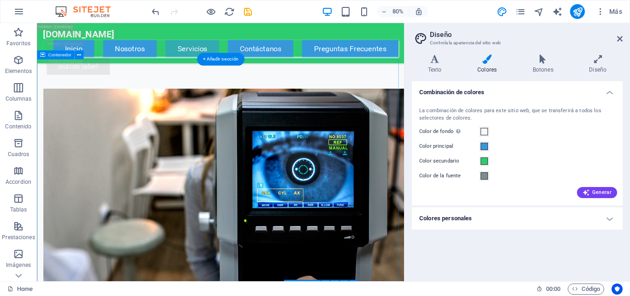
click at [611, 218] on h4 "Colores personales" at bounding box center [517, 218] width 211 height 22
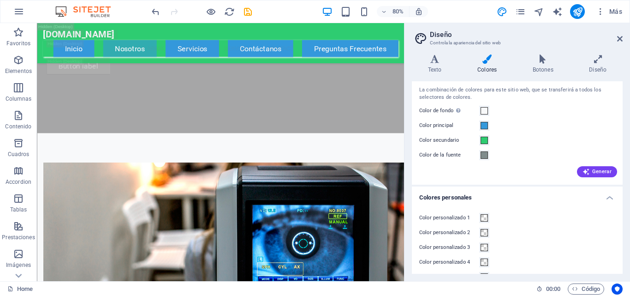
scroll to position [0, 0]
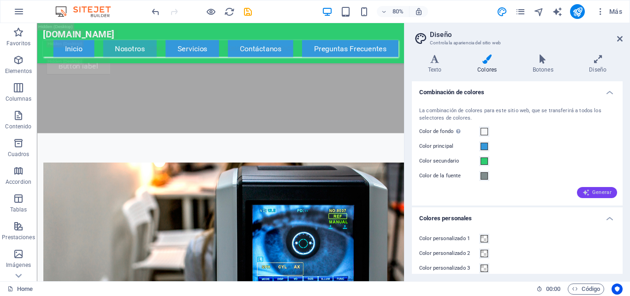
click at [598, 187] on button "Generar" at bounding box center [597, 192] width 40 height 11
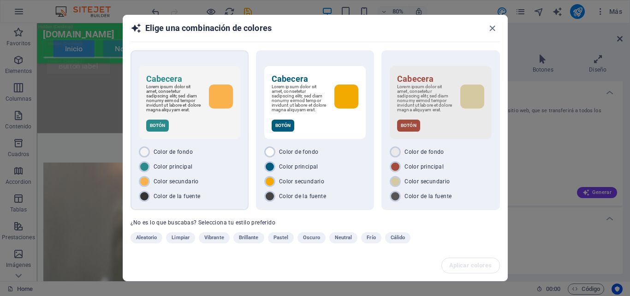
click at [222, 121] on div "Cabecera Lorem ipsum dolor sit amet, consetetur sadipscing elitr, sed diam nonu…" at bounding box center [190, 102] width 102 height 73
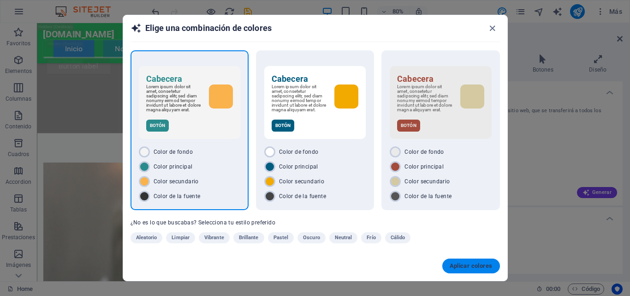
click at [480, 269] on button "Aplicar colores" at bounding box center [471, 265] width 58 height 15
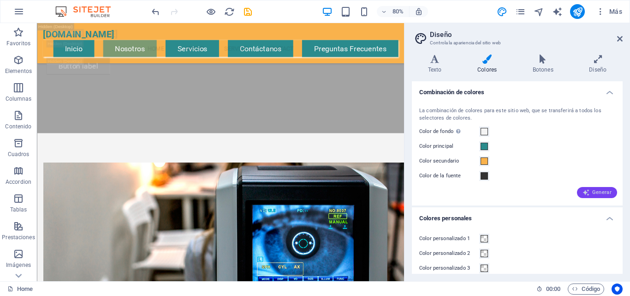
click at [592, 188] on button "Generar" at bounding box center [597, 192] width 40 height 11
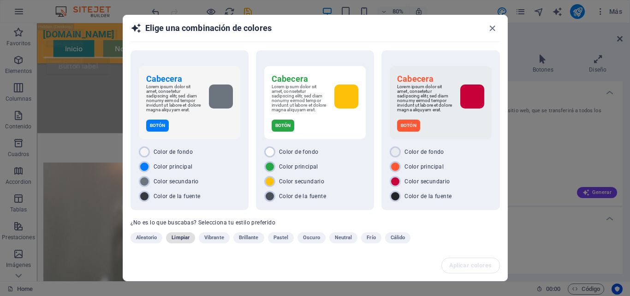
click at [177, 241] on span "Limpiar" at bounding box center [181, 237] width 18 height 11
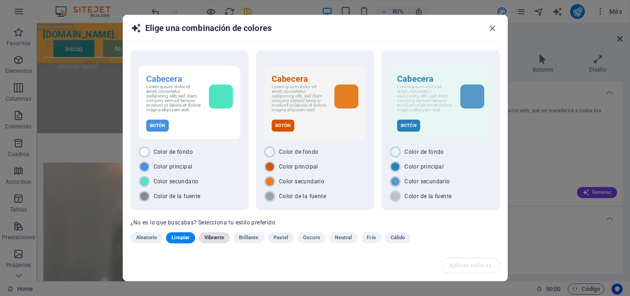
click at [214, 239] on span "Vibrante" at bounding box center [214, 237] width 20 height 11
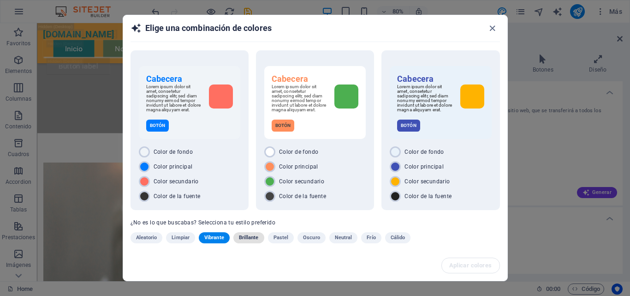
click at [250, 239] on span "Brillante" at bounding box center [249, 237] width 20 height 11
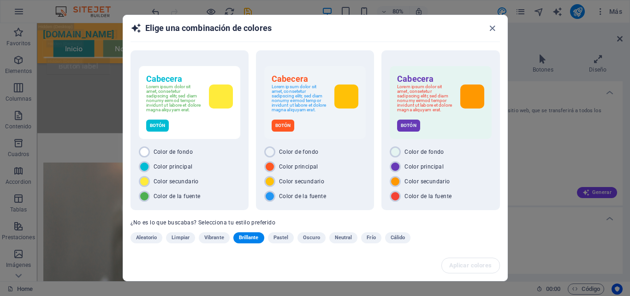
click at [283, 239] on span "Pastel" at bounding box center [281, 237] width 15 height 11
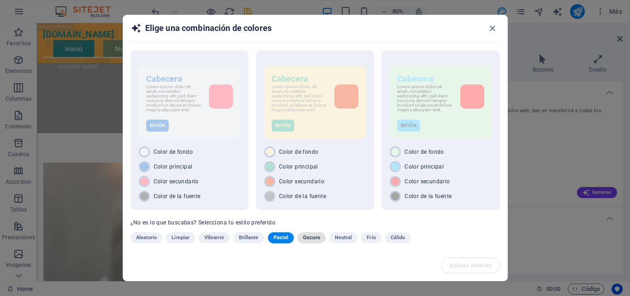
click at [313, 240] on span "Oscuro" at bounding box center [311, 237] width 17 height 11
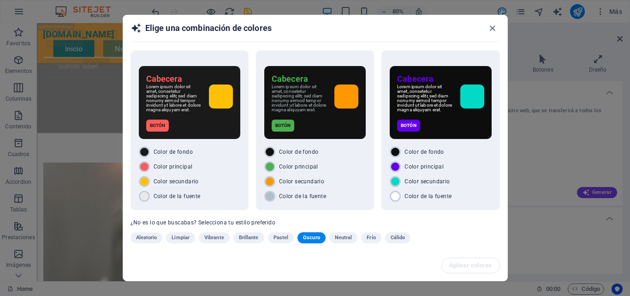
click at [333, 236] on div "Cabecera Lorem ipsum dolor sit amet, consetetur sadipscing elitr, sed diam nonu…" at bounding box center [315, 149] width 384 height 201
click at [340, 239] on span "Neutral" at bounding box center [344, 237] width 18 height 11
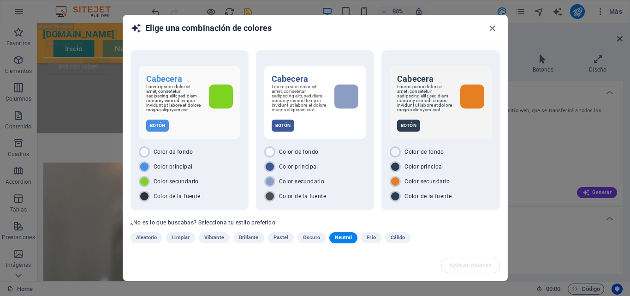
click at [381, 239] on div "Aleatorio Limpiar Vibrante Brillante Pastel Oscuro Neutral Frío Cálido" at bounding box center [292, 239] width 323 height 15
click at [370, 239] on span "Frío" at bounding box center [371, 237] width 9 height 11
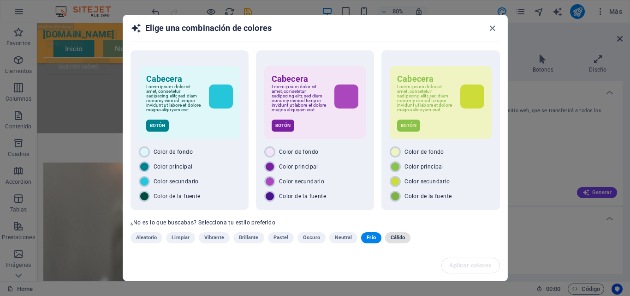
click at [400, 243] on span "Cálido" at bounding box center [398, 237] width 15 height 11
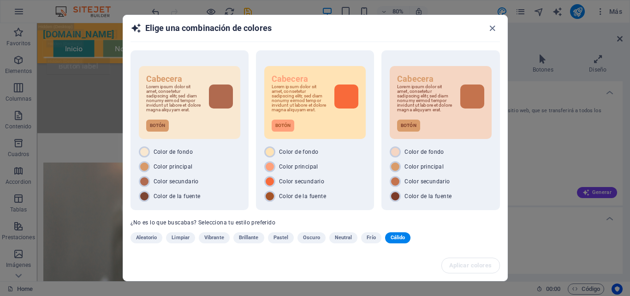
click at [185, 238] on span "Limpiar" at bounding box center [181, 237] width 18 height 11
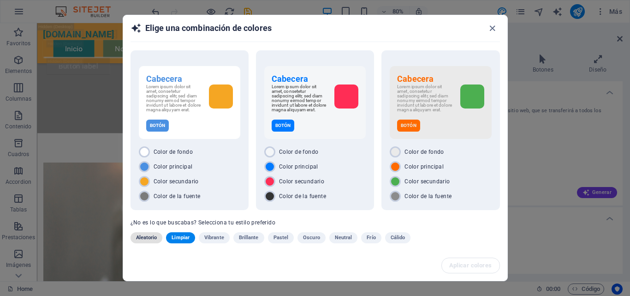
click at [151, 243] on span "Aleatorio" at bounding box center [146, 237] width 21 height 11
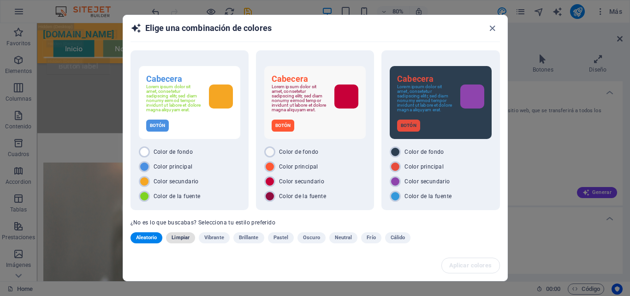
click at [173, 242] on span "Limpiar" at bounding box center [181, 237] width 18 height 11
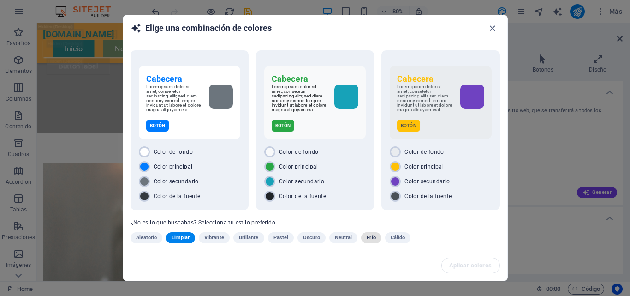
click at [367, 240] on span "Frío" at bounding box center [371, 237] width 9 height 11
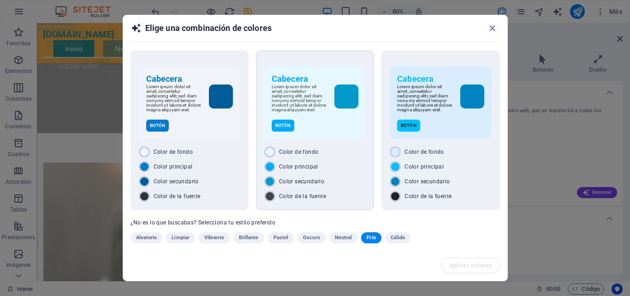
click at [328, 122] on div "Cabecera Lorem ipsum dolor sit amet, consetetur sadipscing elitr, sed diam nonu…" at bounding box center [315, 102] width 102 height 73
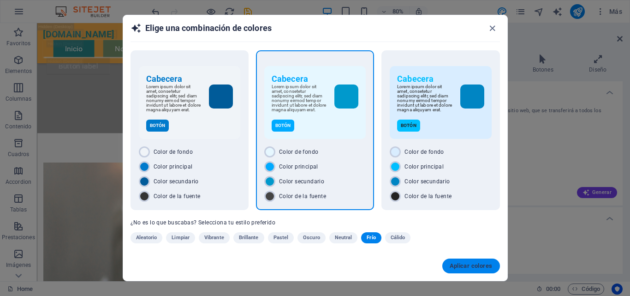
click at [485, 266] on span "Aplicar colores" at bounding box center [471, 265] width 43 height 7
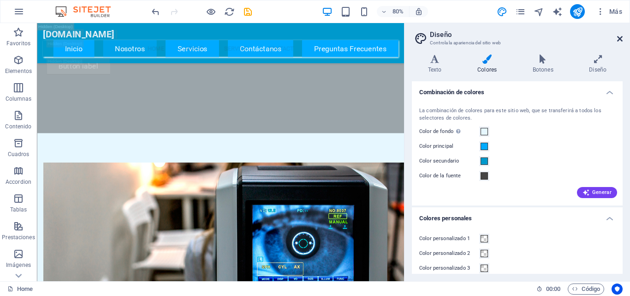
click at [620, 41] on icon at bounding box center [620, 38] width 6 height 7
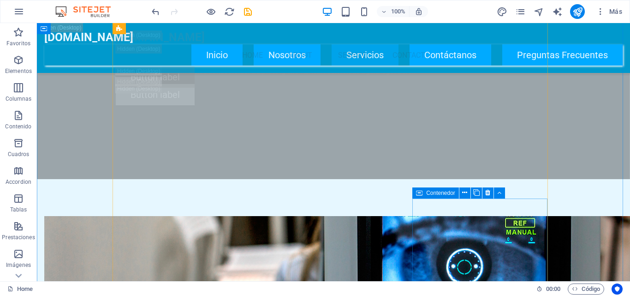
scroll to position [3328, 0]
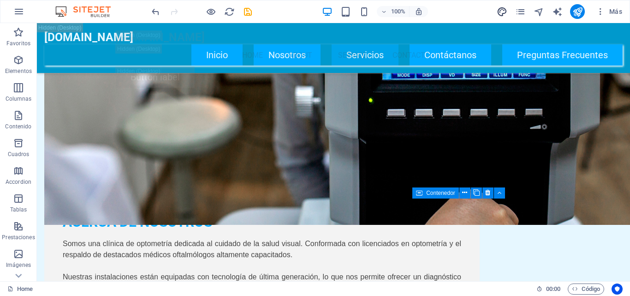
click at [500, 13] on icon "design" at bounding box center [502, 11] width 11 height 11
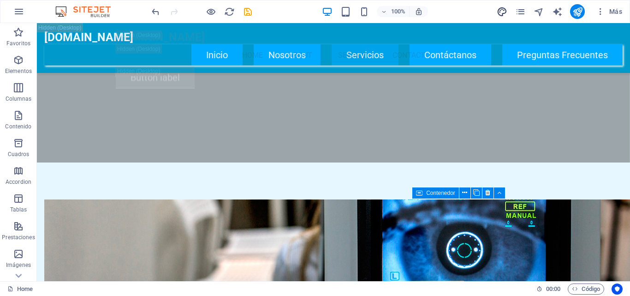
scroll to position [3560, 0]
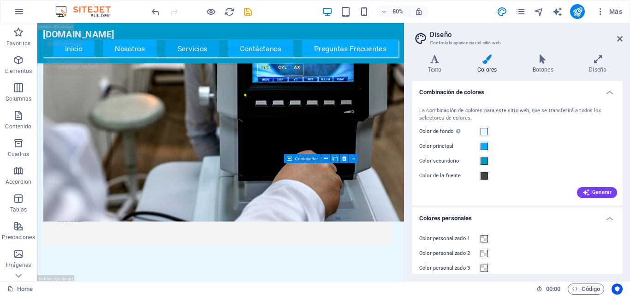
click at [592, 185] on div "Generar" at bounding box center [518, 190] width 200 height 15
click at [596, 193] on span "Generar" at bounding box center [597, 192] width 29 height 7
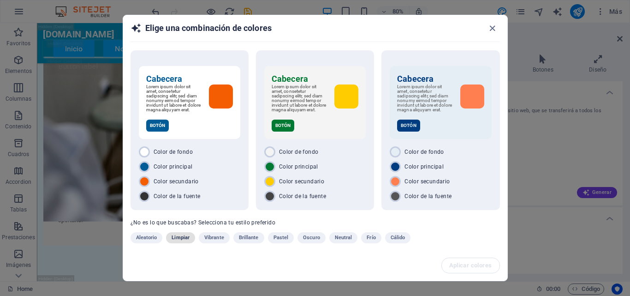
click at [175, 243] on span "Limpiar" at bounding box center [181, 237] width 18 height 11
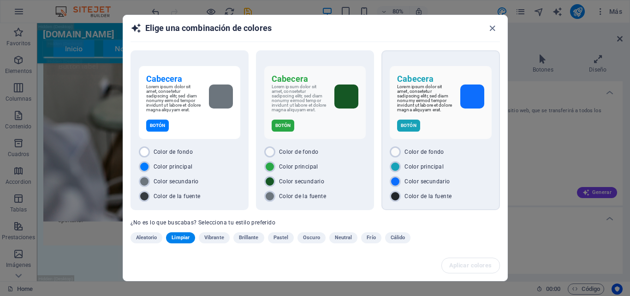
click at [438, 99] on p "Lorem ipsum dolor sit amet, consetetur sadipscing elitr, sed diam nonumy eirmod…" at bounding box center [424, 98] width 55 height 28
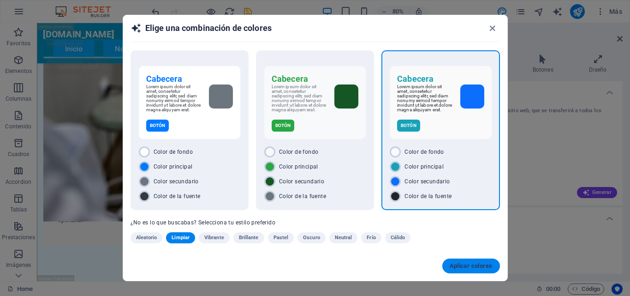
click at [461, 263] on span "Aplicar colores" at bounding box center [471, 265] width 43 height 7
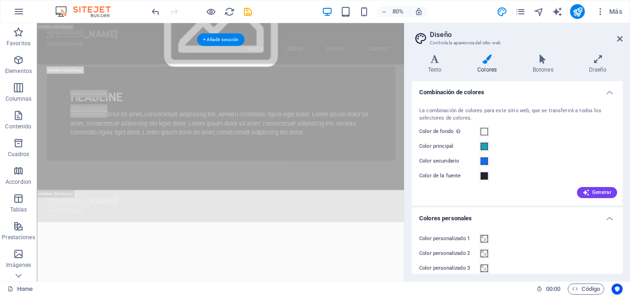
scroll to position [699, 0]
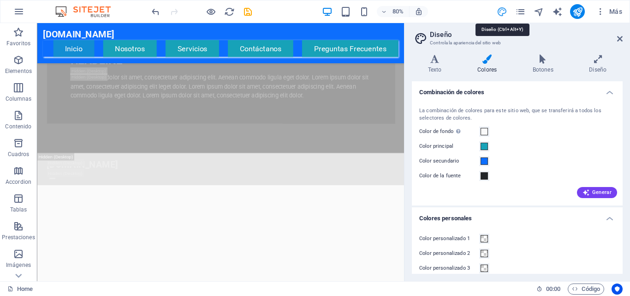
click at [499, 14] on icon "design" at bounding box center [502, 11] width 11 height 11
click at [604, 191] on span "Generar" at bounding box center [597, 192] width 29 height 7
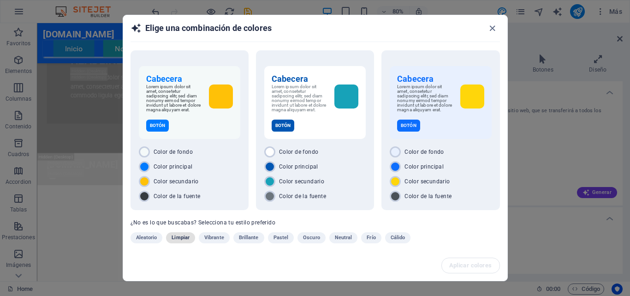
click at [183, 242] on span "Limpiar" at bounding box center [181, 237] width 18 height 11
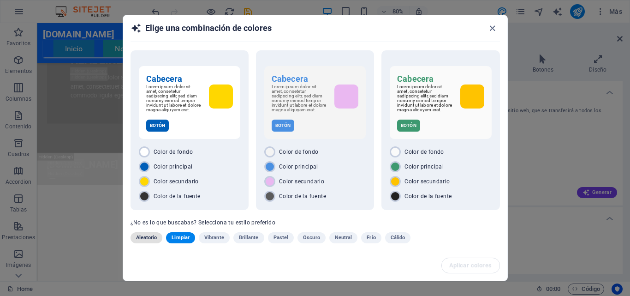
click at [143, 239] on span "Aleatorio" at bounding box center [146, 237] width 21 height 11
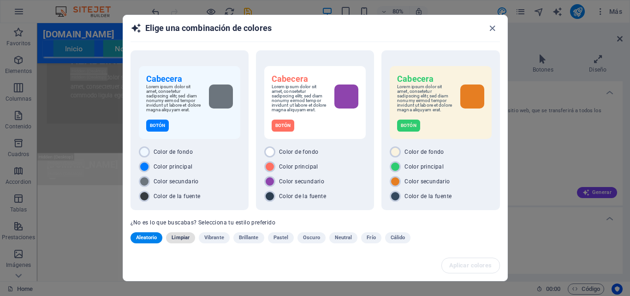
click at [189, 239] on span "Limpiar" at bounding box center [181, 237] width 18 height 11
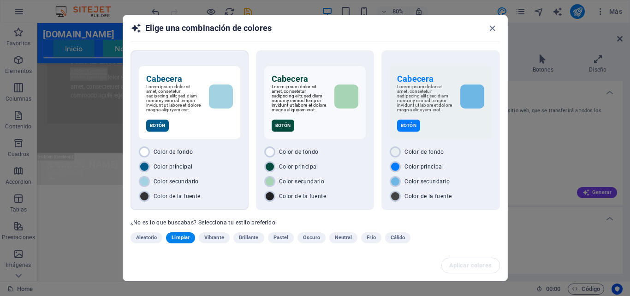
click at [172, 112] on p "Lorem ipsum dolor sit amet, consetetur sadipscing elitr, sed diam nonumy eirmod…" at bounding box center [173, 98] width 55 height 28
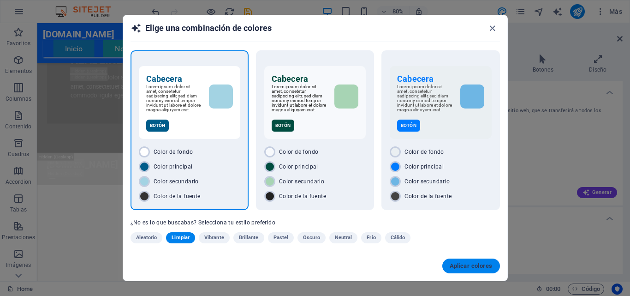
click at [469, 261] on button "Aplicar colores" at bounding box center [471, 265] width 58 height 15
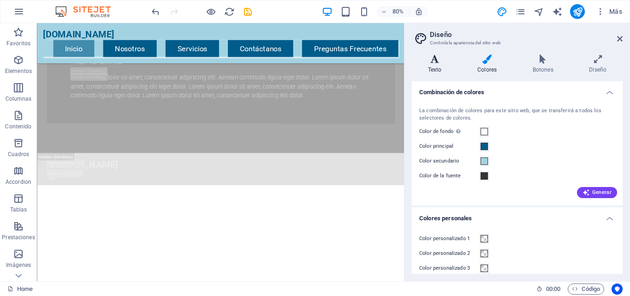
click at [435, 71] on h4 "Texto" at bounding box center [436, 63] width 49 height 19
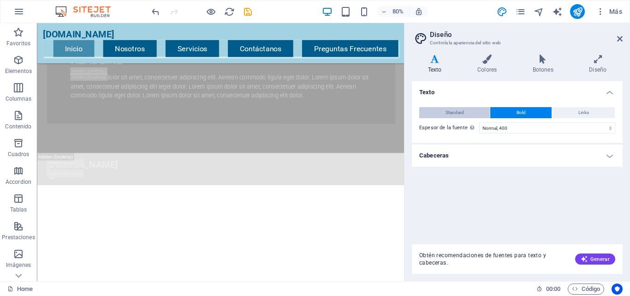
click at [462, 113] on span "Standard" at bounding box center [455, 112] width 18 height 11
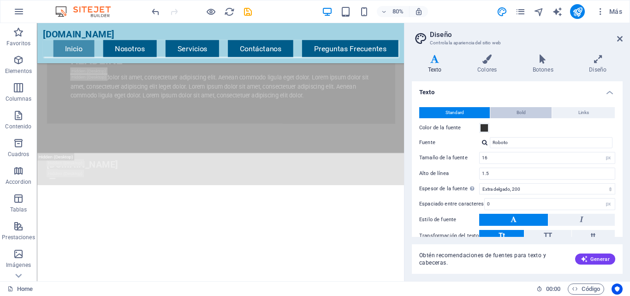
click at [517, 112] on span "Bold" at bounding box center [521, 112] width 9 height 11
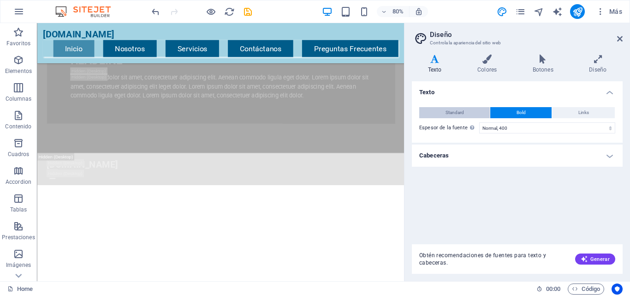
click at [456, 110] on span "Standard" at bounding box center [455, 112] width 18 height 11
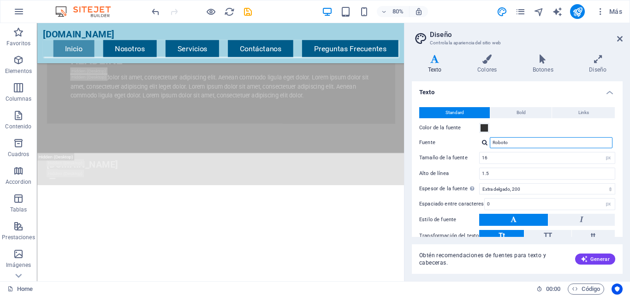
click at [522, 139] on input "Roboto" at bounding box center [551, 142] width 123 height 11
click at [485, 139] on div "Roboto" at bounding box center [547, 142] width 136 height 11
click at [484, 142] on div at bounding box center [485, 142] width 6 height 6
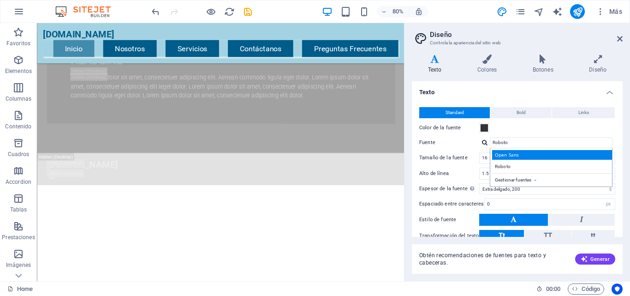
click at [506, 155] on div "Open Sans" at bounding box center [553, 155] width 122 height 10
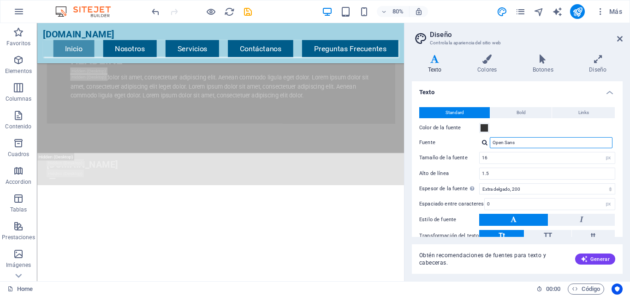
click at [522, 138] on input "Open Sans" at bounding box center [551, 142] width 123 height 11
click at [482, 145] on div "Open Sans Gestionar fuentes →" at bounding box center [547, 142] width 136 height 11
click at [484, 143] on div at bounding box center [485, 142] width 6 height 6
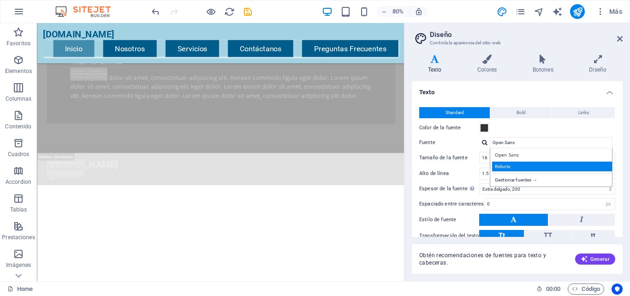
click at [520, 167] on div "Roboto" at bounding box center [553, 166] width 122 height 10
type input "Roboto"
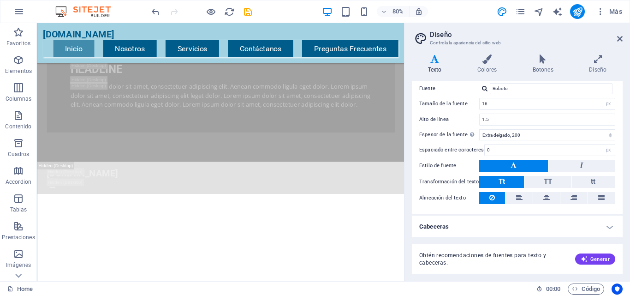
scroll to position [55, 0]
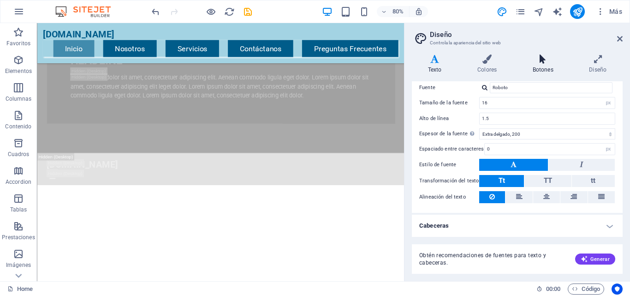
click at [544, 65] on h4 "Botones" at bounding box center [545, 63] width 57 height 19
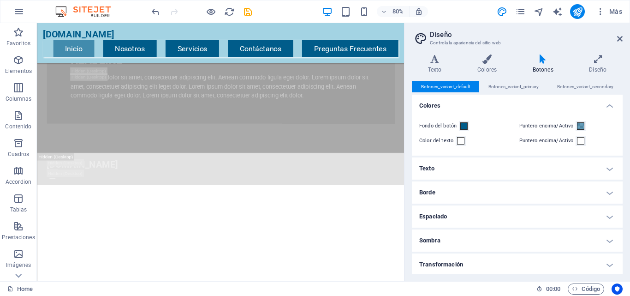
scroll to position [699, 0]
click at [620, 36] on icon at bounding box center [620, 38] width 6 height 7
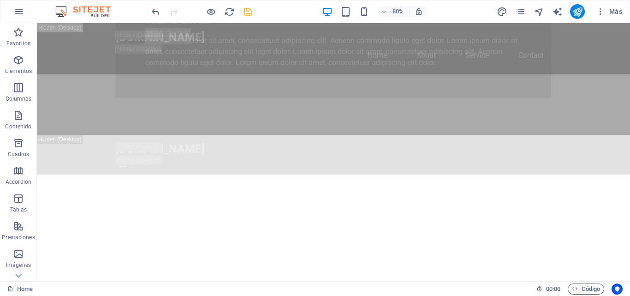
scroll to position [679, 0]
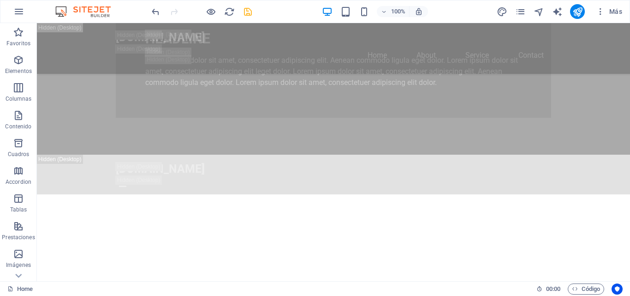
click at [248, 12] on icon "save" at bounding box center [248, 11] width 11 height 11
checkbox input "false"
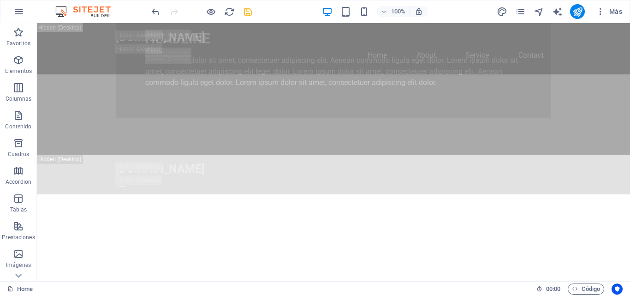
checkbox input "false"
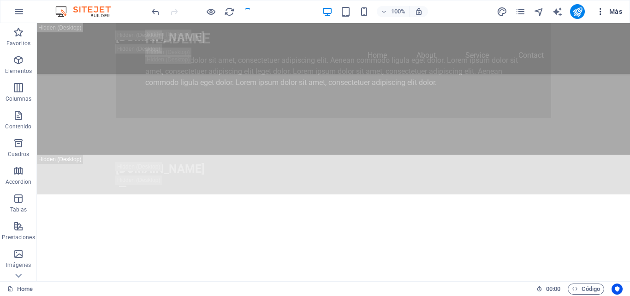
click at [603, 11] on icon "button" at bounding box center [600, 11] width 9 height 9
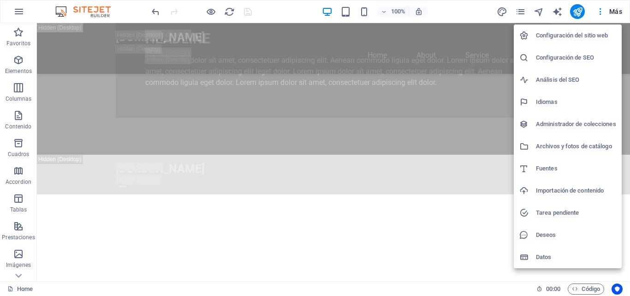
click at [612, 14] on div at bounding box center [315, 148] width 630 height 296
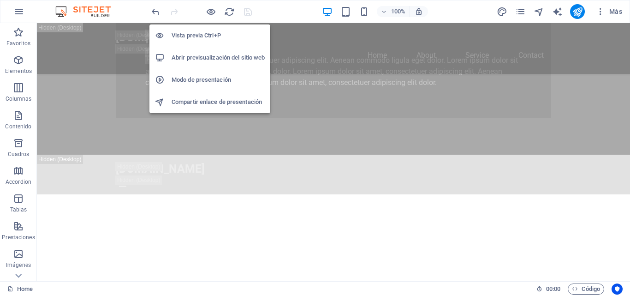
click at [206, 34] on h6 "Vista previa Ctrl+P" at bounding box center [218, 35] width 93 height 11
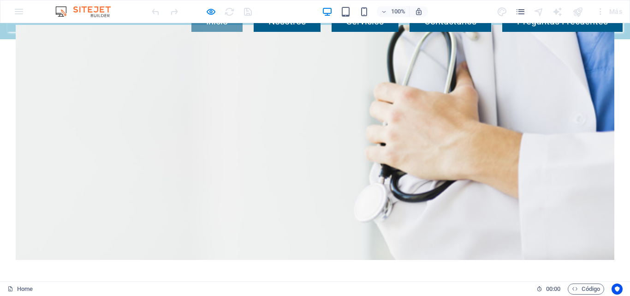
scroll to position [0, 0]
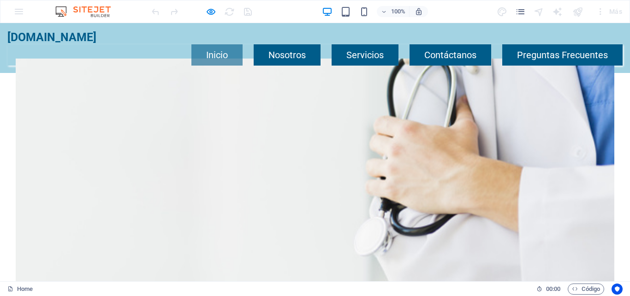
click at [205, 44] on link "Inicio" at bounding box center [216, 54] width 51 height 21
click at [273, 44] on link "Nosotros" at bounding box center [287, 54] width 67 height 21
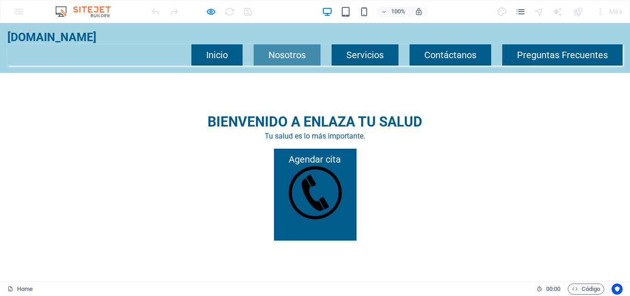
scroll to position [306, 0]
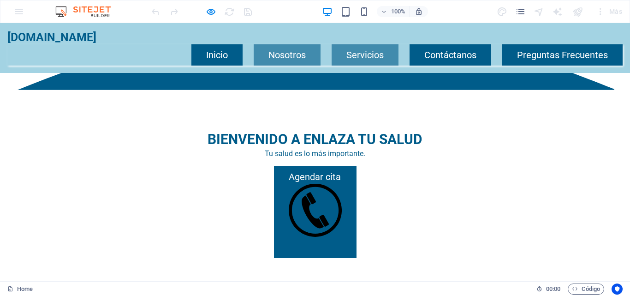
click at [360, 44] on link "Servicios" at bounding box center [365, 54] width 67 height 21
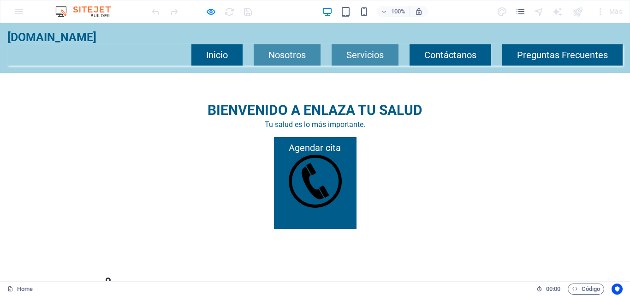
scroll to position [542, 0]
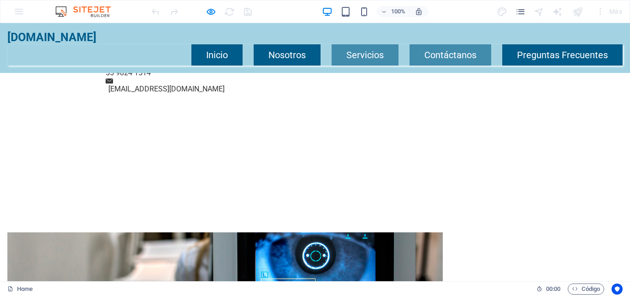
click at [446, 44] on link "Contáctanos" at bounding box center [451, 54] width 82 height 21
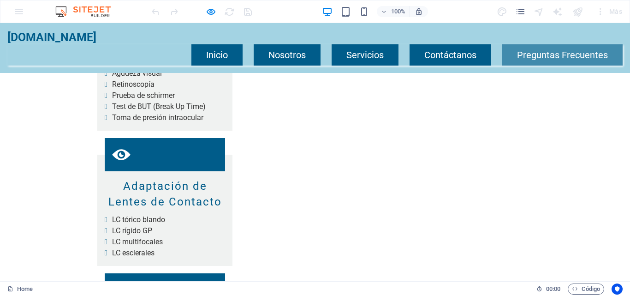
scroll to position [1298, 0]
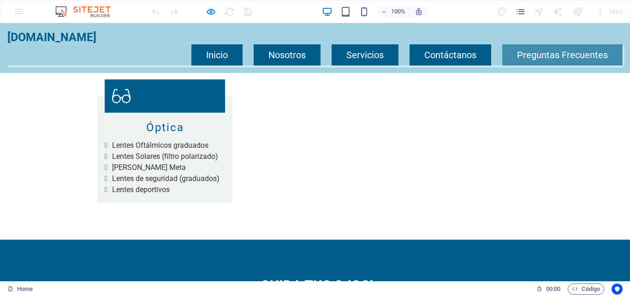
scroll to position [1790, 0]
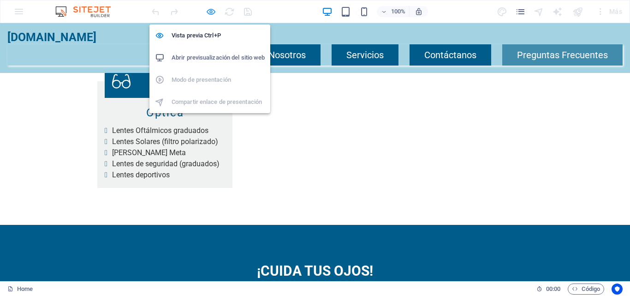
click at [209, 12] on icon "button" at bounding box center [211, 11] width 11 height 11
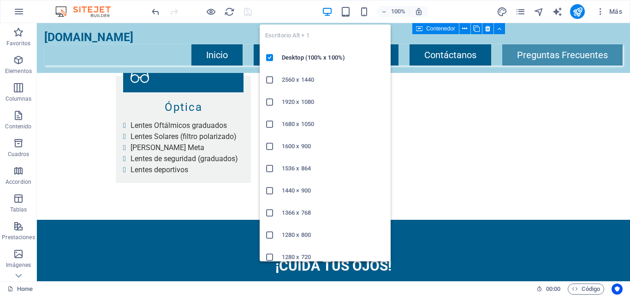
click at [317, 9] on div "100% Más" at bounding box center [388, 11] width 476 height 15
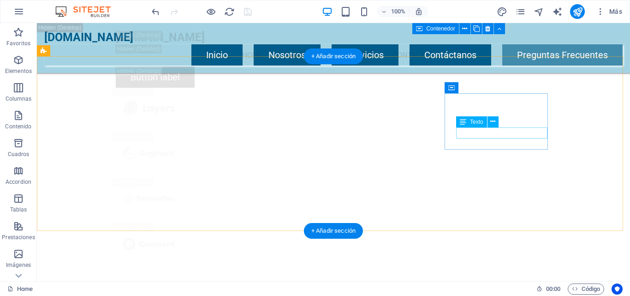
scroll to position [18801, 0]
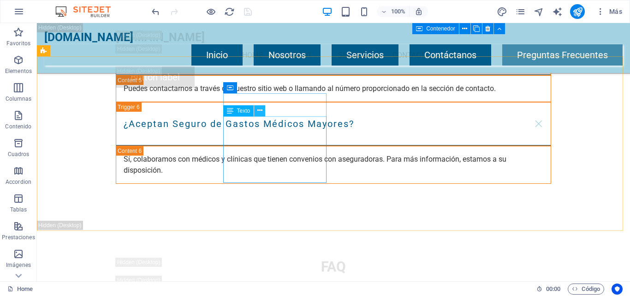
click at [259, 112] on icon at bounding box center [259, 111] width 5 height 10
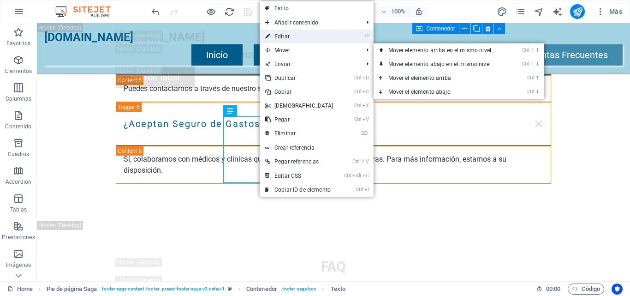
click at [292, 37] on link "⏎ Editar" at bounding box center [299, 37] width 79 height 14
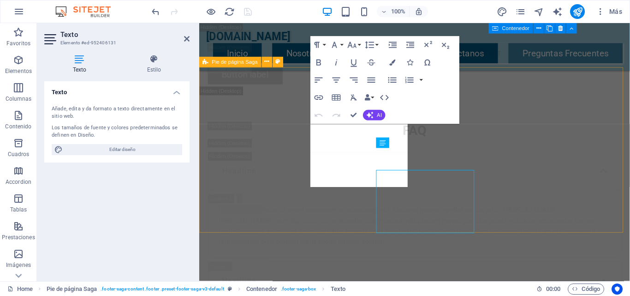
scroll to position [18740, 0]
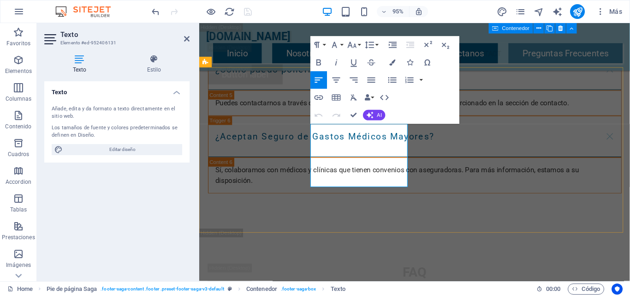
click at [184, 40] on icon at bounding box center [187, 38] width 6 height 7
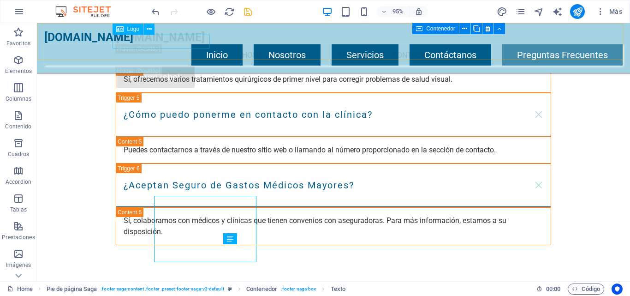
scroll to position [18674, 0]
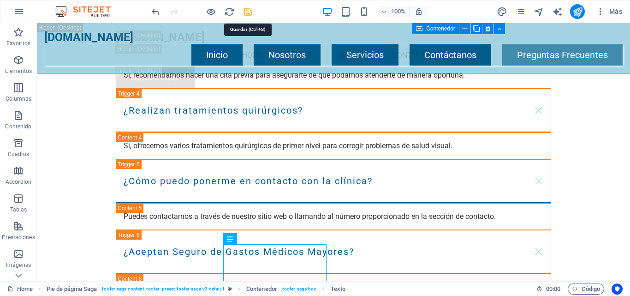
click at [250, 13] on icon "save" at bounding box center [248, 11] width 11 height 11
checkbox input "false"
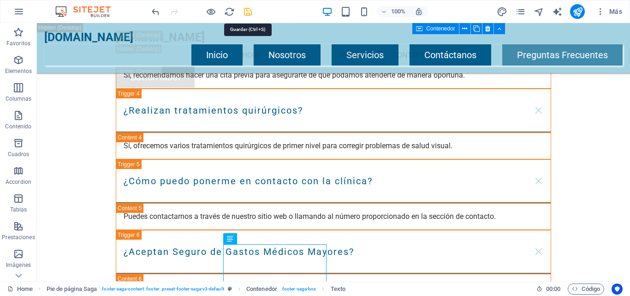
checkbox input "false"
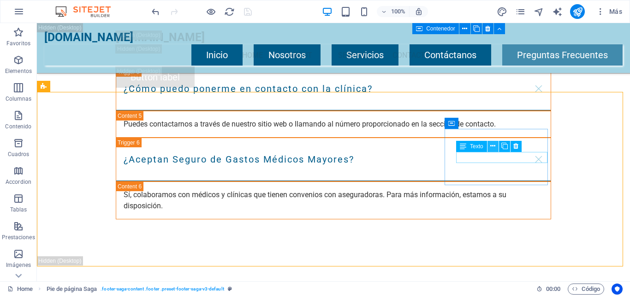
click at [490, 148] on button at bounding box center [493, 146] width 11 height 11
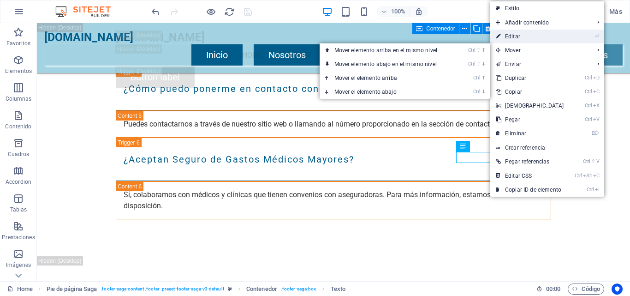
click at [524, 36] on link "⏎ Editar" at bounding box center [529, 37] width 79 height 14
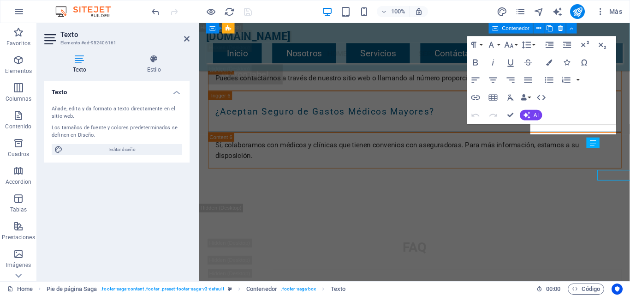
scroll to position [18740, 0]
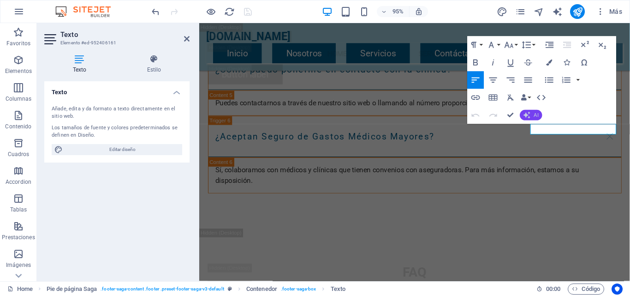
click at [528, 115] on icon "button" at bounding box center [527, 115] width 7 height 7
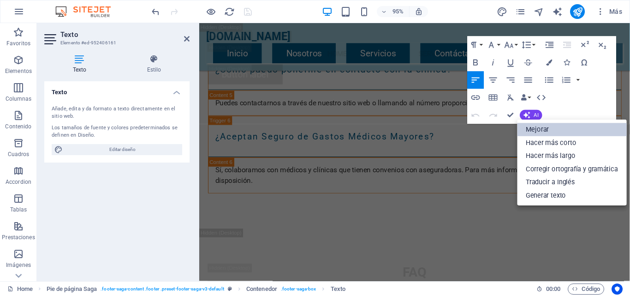
click at [529, 126] on link "Mejorar" at bounding box center [572, 129] width 110 height 13
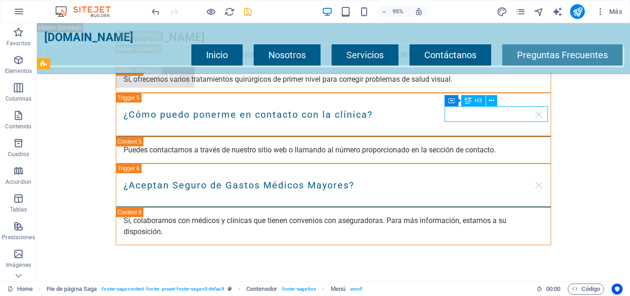
scroll to position [18789, 0]
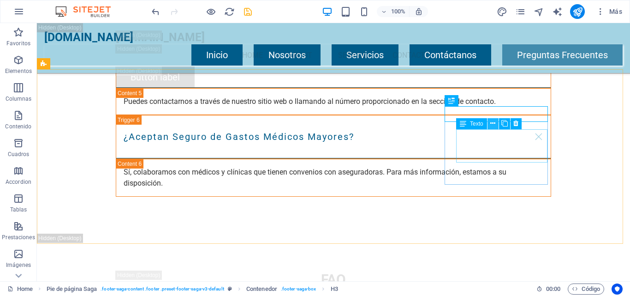
click at [490, 123] on button at bounding box center [493, 123] width 11 height 11
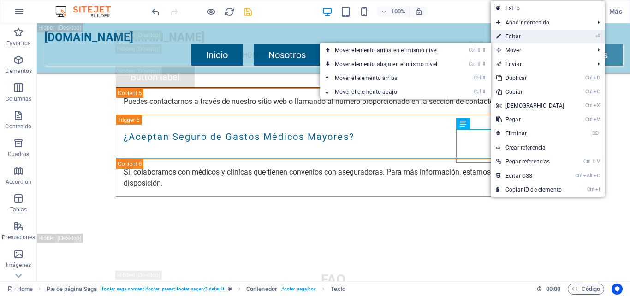
drag, startPoint x: 505, startPoint y: 35, endPoint x: 333, endPoint y: 58, distance: 173.2
click at [505, 35] on link "⏎ Editar" at bounding box center [530, 37] width 79 height 14
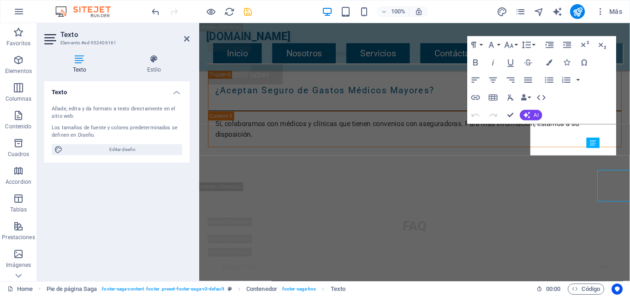
scroll to position [18740, 0]
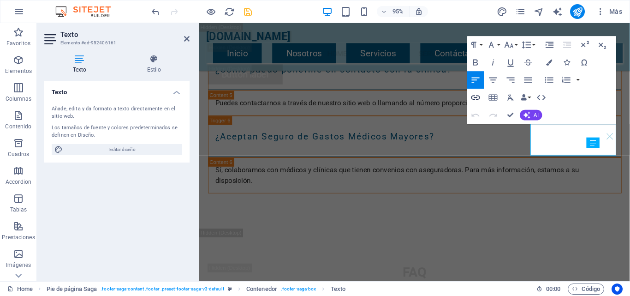
click at [475, 96] on icon "button" at bounding box center [476, 97] width 11 height 11
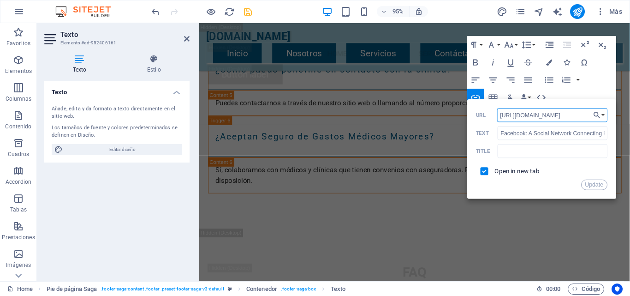
drag, startPoint x: 570, startPoint y: 115, endPoint x: 496, endPoint y: 116, distance: 74.8
click at [496, 116] on div "https://www.facebook.com/ URL" at bounding box center [541, 115] width 131 height 14
paste input "https://www.facebook.com/share/1BMiWy3kXA/?mibextid=wwXIfr"
type input "https://www.facebook.com/share/1BMiWy3kXA/?mibextid=wwXIfr"
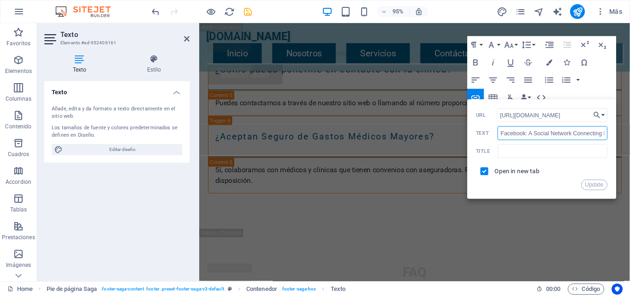
click at [529, 132] on input "Facebook: A Social Network Connecting People Worldwide" at bounding box center [553, 133] width 110 height 14
type input "Facebook"
click at [594, 185] on button "Update" at bounding box center [594, 184] width 26 height 11
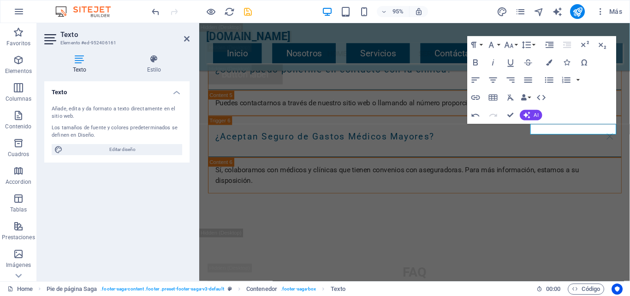
click at [182, 36] on h2 "Texto" at bounding box center [124, 34] width 129 height 8
drag, startPoint x: 186, startPoint y: 39, endPoint x: 196, endPoint y: 32, distance: 11.9
click at [186, 39] on icon at bounding box center [187, 38] width 6 height 7
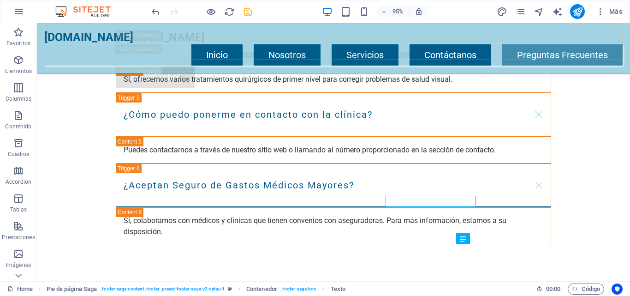
scroll to position [18674, 0]
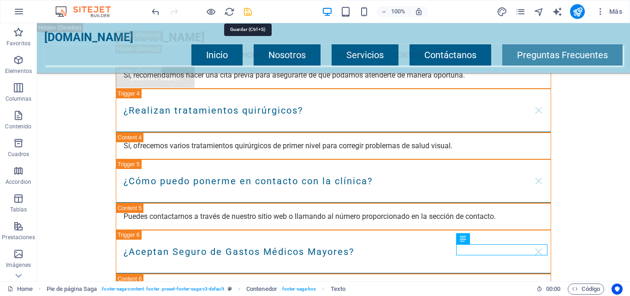
drag, startPoint x: 245, startPoint y: 13, endPoint x: 460, endPoint y: 198, distance: 284.0
click at [245, 13] on icon "save" at bounding box center [248, 11] width 11 height 11
checkbox input "false"
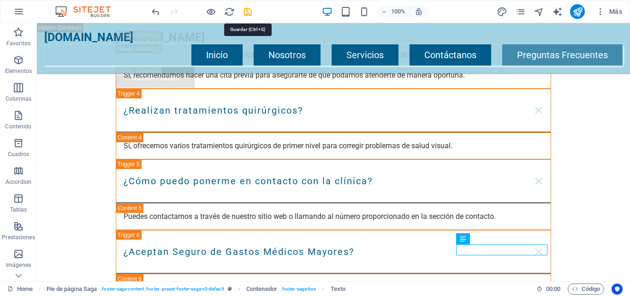
checkbox input "false"
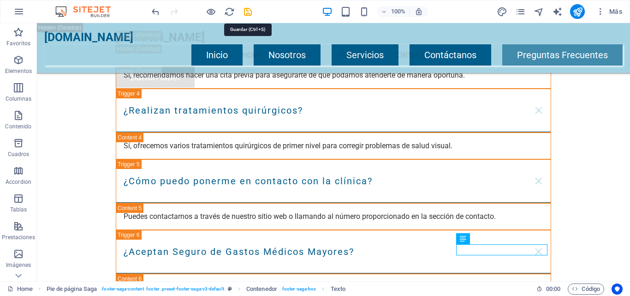
checkbox input "false"
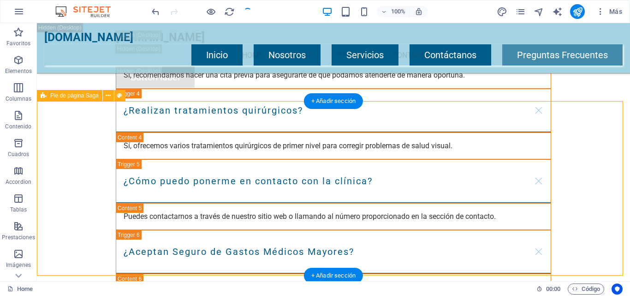
scroll to position [18757, 0]
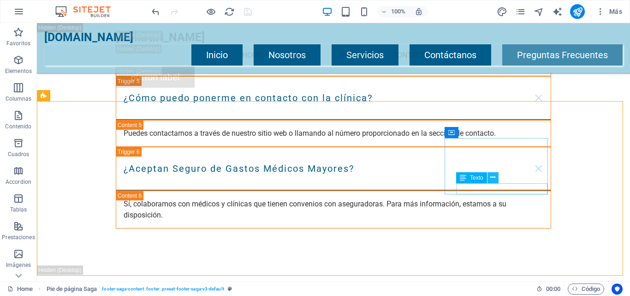
click at [493, 179] on icon at bounding box center [492, 178] width 5 height 10
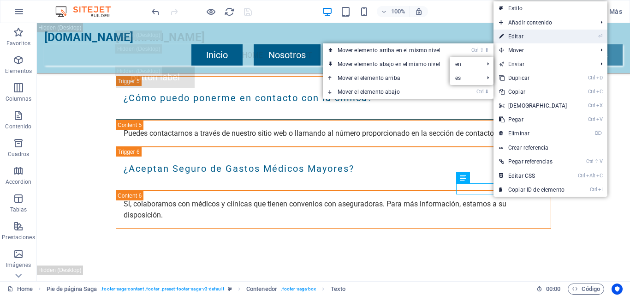
click at [520, 34] on link "⏎ Editar" at bounding box center [533, 37] width 79 height 14
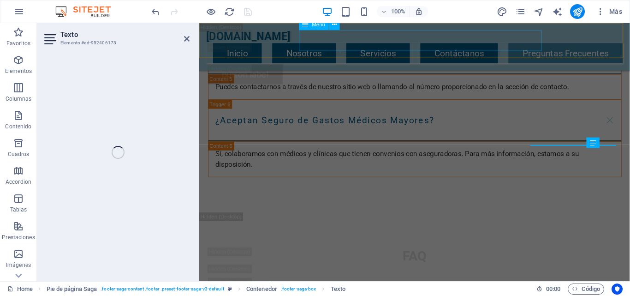
scroll to position [18740, 0]
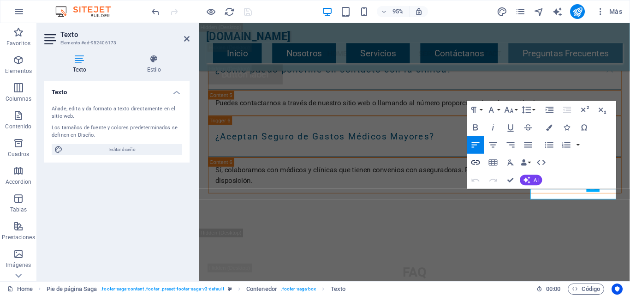
click at [473, 120] on button "Bold" at bounding box center [475, 128] width 17 height 18
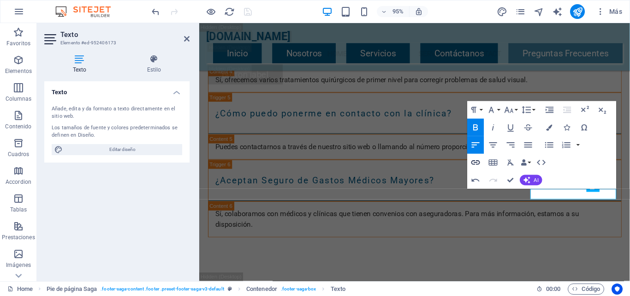
click at [478, 163] on icon "button" at bounding box center [476, 162] width 11 height 11
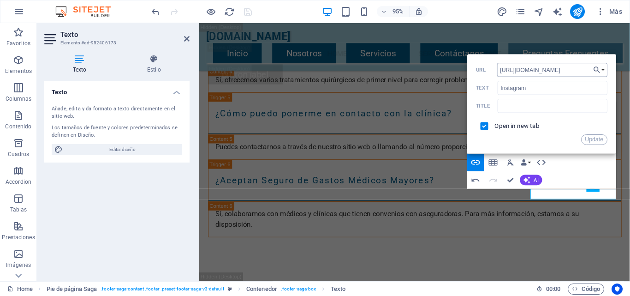
scroll to position [0, 24]
type input "https://www.instagram.com/enlaza_tu_salud_"
click at [596, 142] on button "Update" at bounding box center [594, 139] width 26 height 11
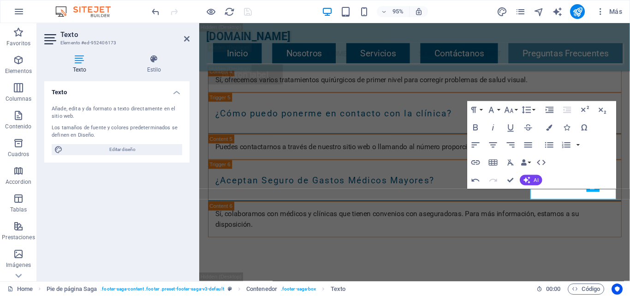
scroll to position [0, 0]
click at [185, 43] on header "Texto Elemento #ed-952406173" at bounding box center [116, 35] width 145 height 24
click at [188, 38] on icon at bounding box center [187, 38] width 6 height 7
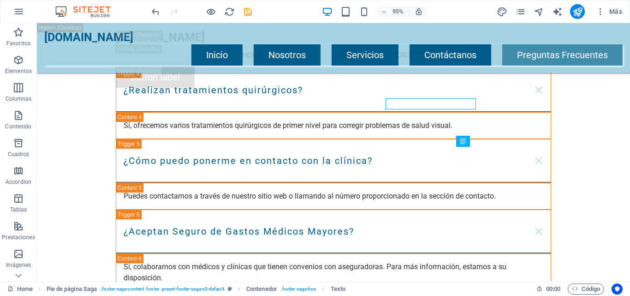
scroll to position [18793, 0]
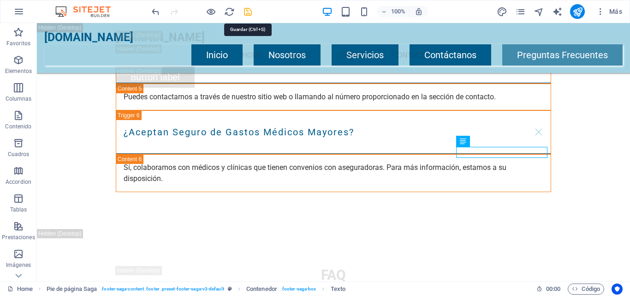
click at [250, 13] on icon "save" at bounding box center [248, 11] width 11 height 11
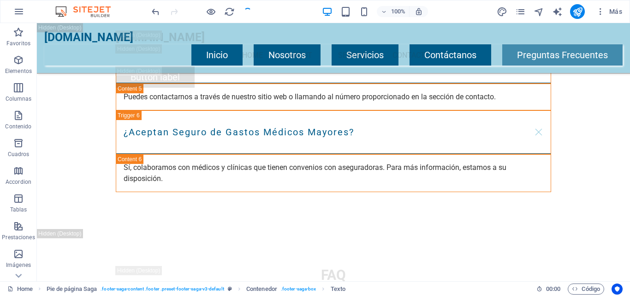
checkbox input "false"
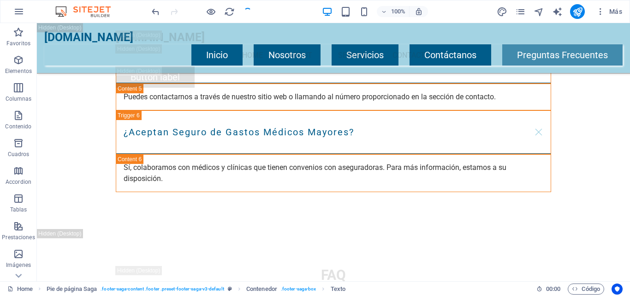
checkbox input "false"
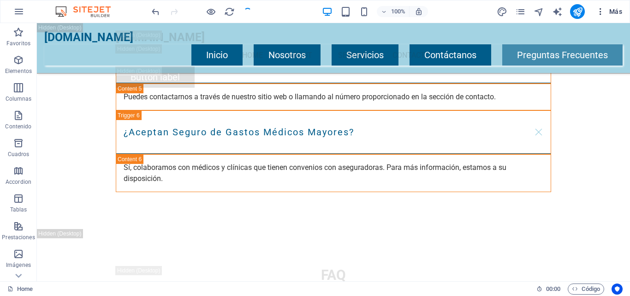
click at [617, 12] on span "Más" at bounding box center [609, 11] width 26 height 9
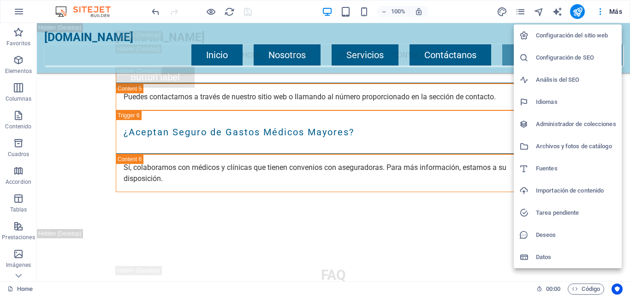
click at [19, 12] on div at bounding box center [315, 148] width 630 height 296
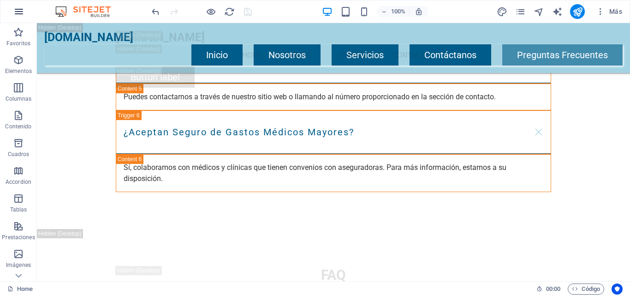
click at [19, 12] on icon "button" at bounding box center [18, 11] width 11 height 11
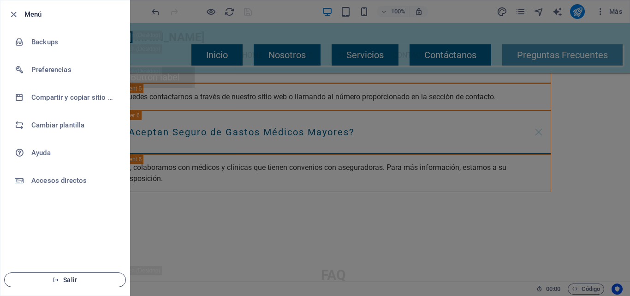
click at [66, 278] on span "Salir" at bounding box center [65, 279] width 106 height 7
